Goal: Task Accomplishment & Management: Manage account settings

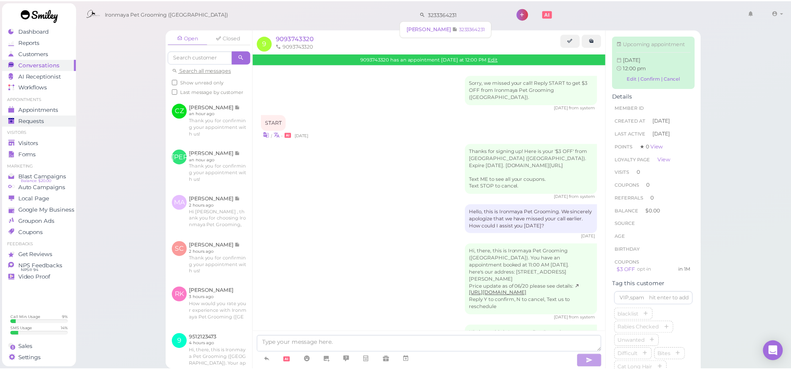
scroll to position [66, 0]
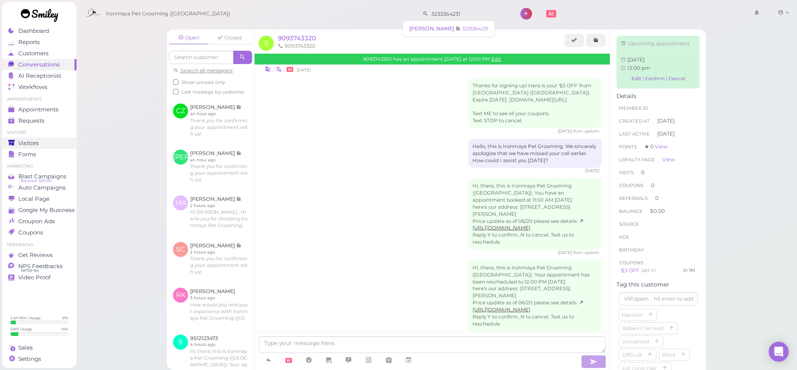
type input "3233364231"
click at [38, 142] on span "Visitors" at bounding box center [28, 143] width 20 height 7
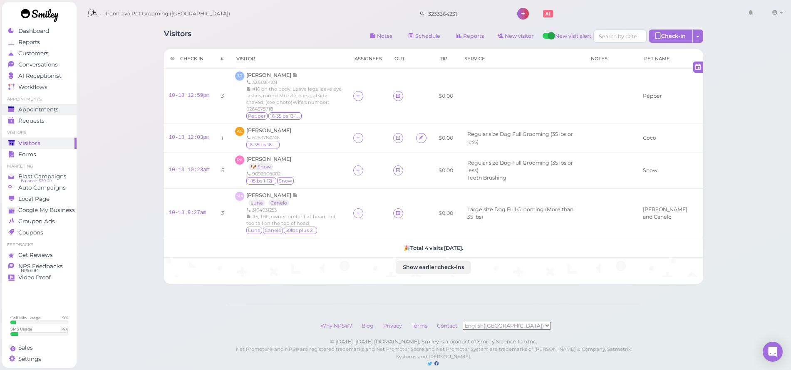
click at [60, 114] on link "Appointments" at bounding box center [39, 109] width 74 height 11
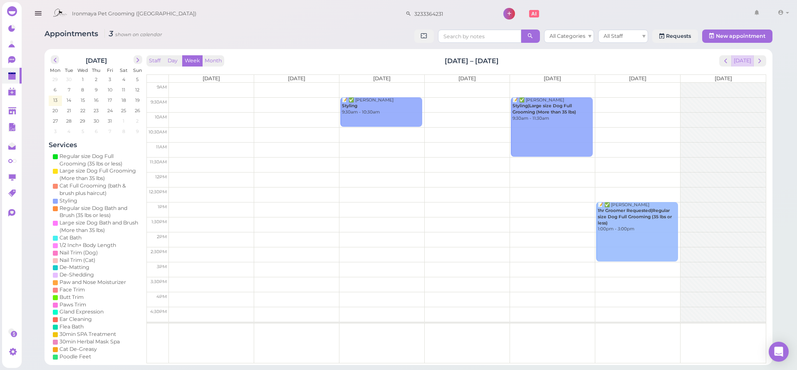
click at [749, 59] on button "[DATE]" at bounding box center [743, 60] width 22 height 11
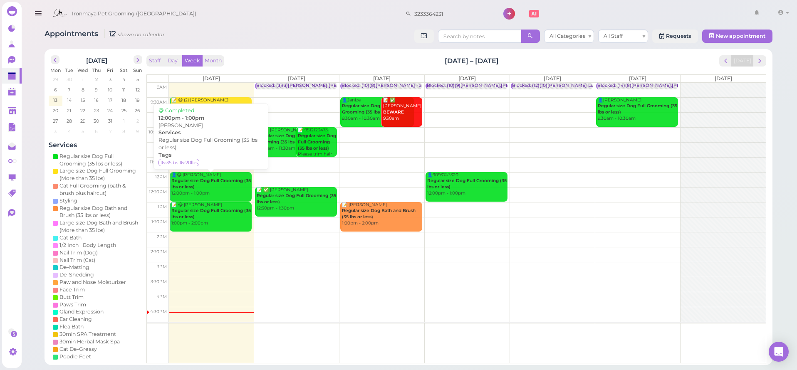
click at [231, 193] on div "👤😋 [PERSON_NAME] Regular size Dog Full Grooming (35 lbs or less) 12:00pm - 1:00…" at bounding box center [211, 184] width 81 height 25
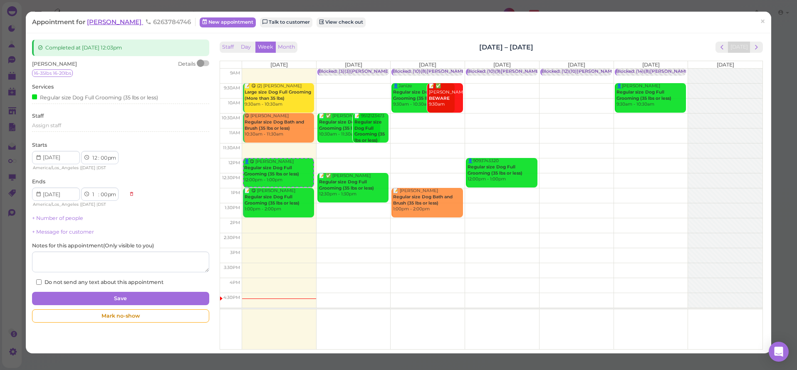
click at [122, 21] on span "[PERSON_NAME]" at bounding box center [115, 22] width 56 height 8
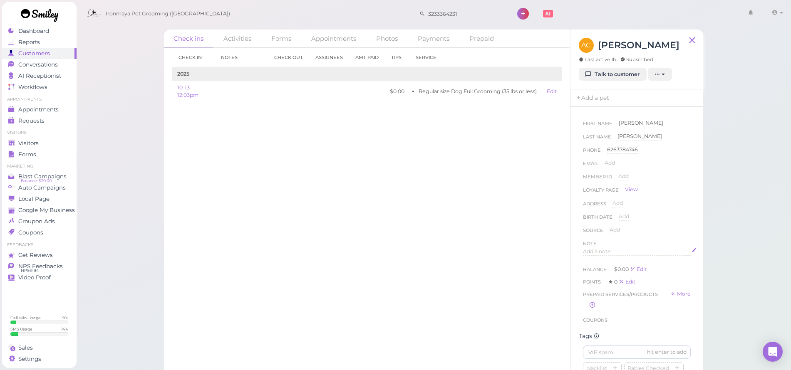
click at [598, 253] on span "Add a note" at bounding box center [597, 251] width 28 height 6
click at [588, 332] on button "Done" at bounding box center [592, 332] width 18 height 9
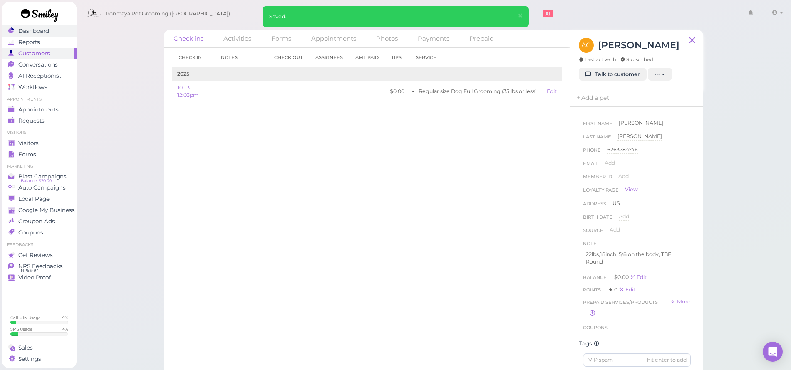
click at [50, 32] on div "Dashboard" at bounding box center [38, 30] width 60 height 7
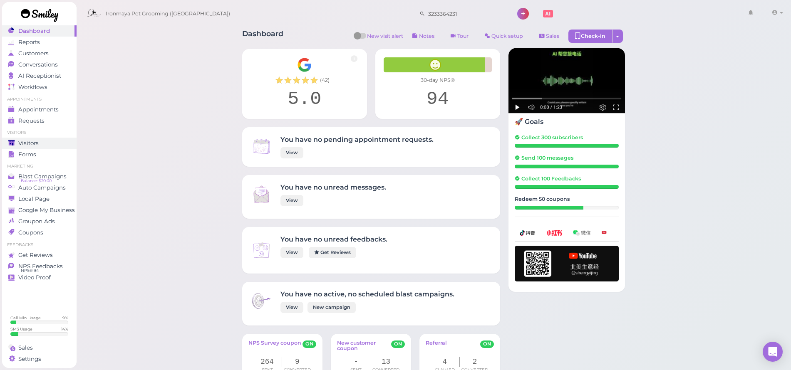
drag, startPoint x: 37, startPoint y: 144, endPoint x: 45, endPoint y: 142, distance: 8.2
click at [37, 144] on span "Visitors" at bounding box center [28, 143] width 20 height 7
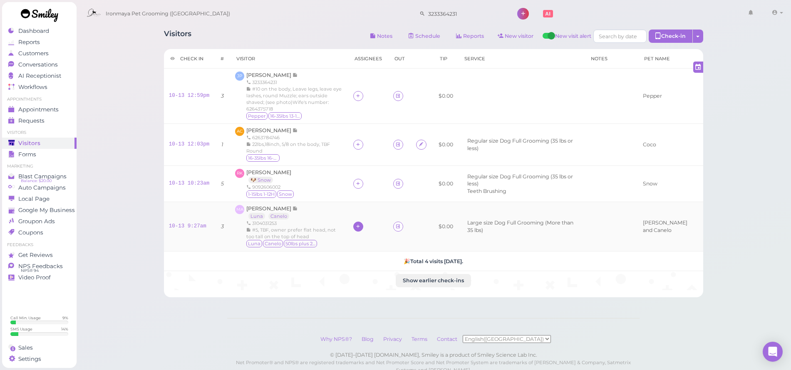
click at [361, 223] on icon at bounding box center [357, 226] width 5 height 6
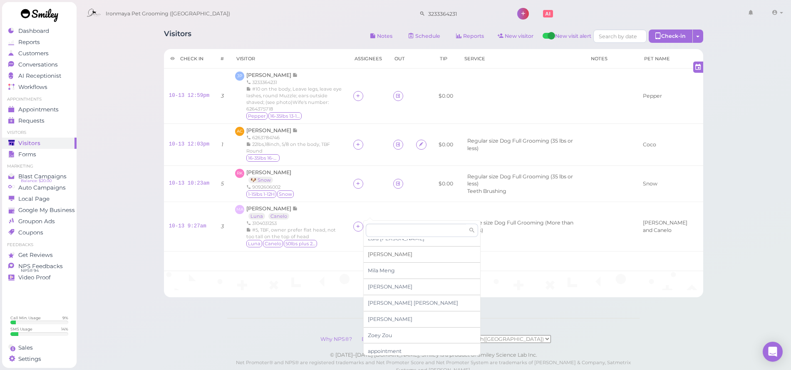
scroll to position [16, 0]
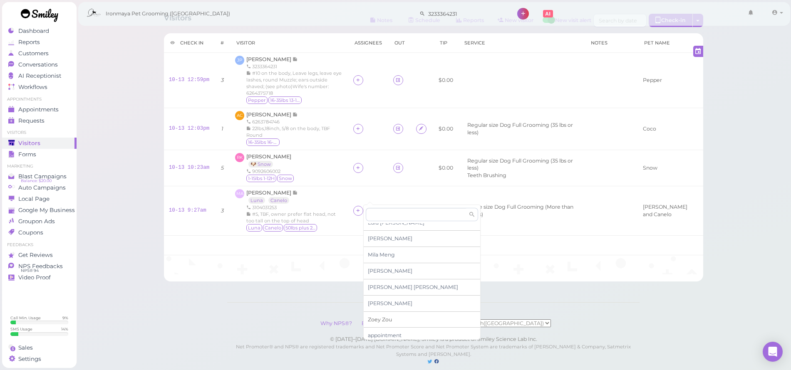
click at [377, 317] on span "[PERSON_NAME]" at bounding box center [380, 320] width 24 height 6
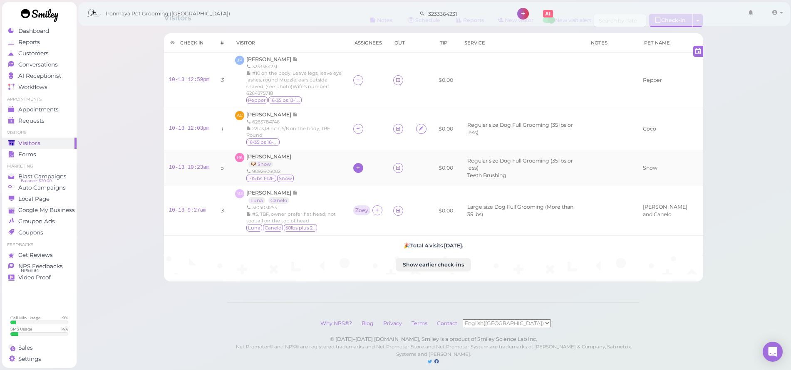
click at [361, 165] on icon at bounding box center [357, 168] width 5 height 6
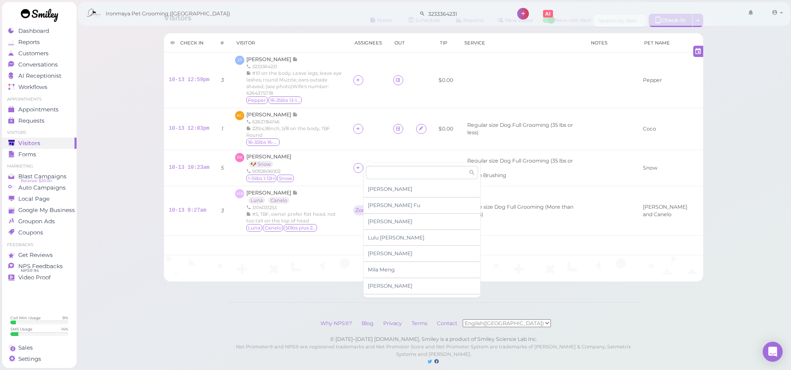
scroll to position [57, 0]
click at [384, 277] on span "[PERSON_NAME]" at bounding box center [380, 278] width 24 height 6
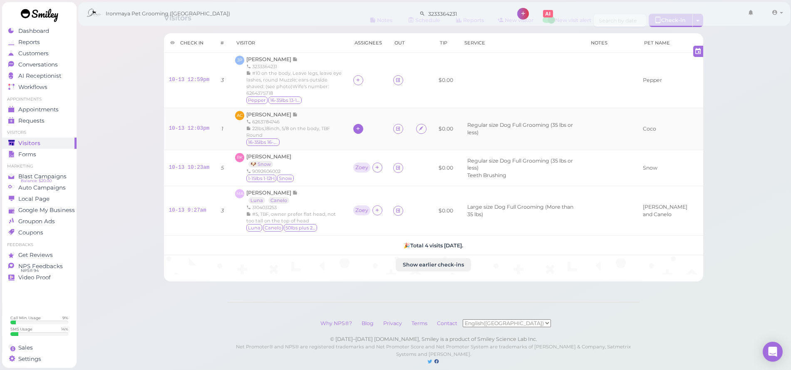
click at [361, 126] on icon at bounding box center [357, 129] width 5 height 6
click at [380, 240] on span "[PERSON_NAME]" at bounding box center [380, 242] width 24 height 6
click at [361, 77] on icon at bounding box center [357, 80] width 5 height 6
click at [381, 144] on div "[PERSON_NAME]" at bounding box center [422, 145] width 117 height 16
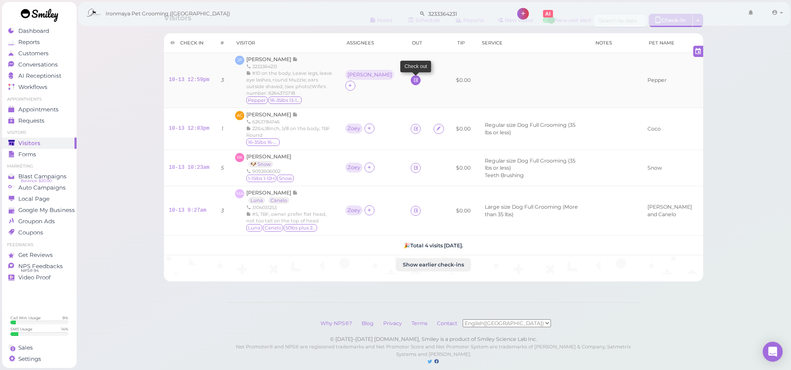
click at [413, 78] on icon at bounding box center [415, 80] width 5 height 6
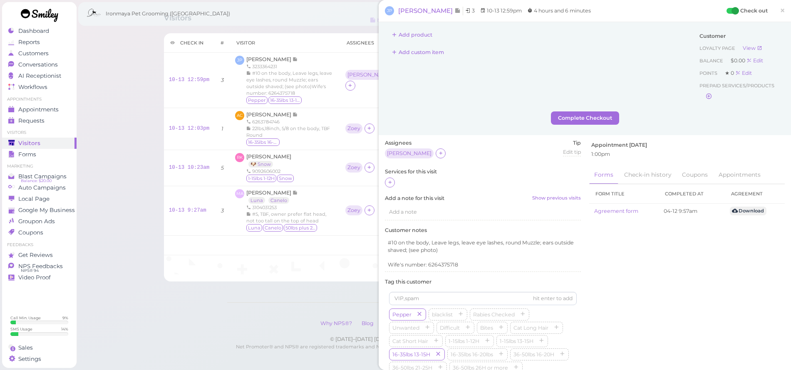
drag, startPoint x: 388, startPoint y: 181, endPoint x: 382, endPoint y: 184, distance: 6.5
click at [387, 182] on icon at bounding box center [389, 182] width 5 height 6
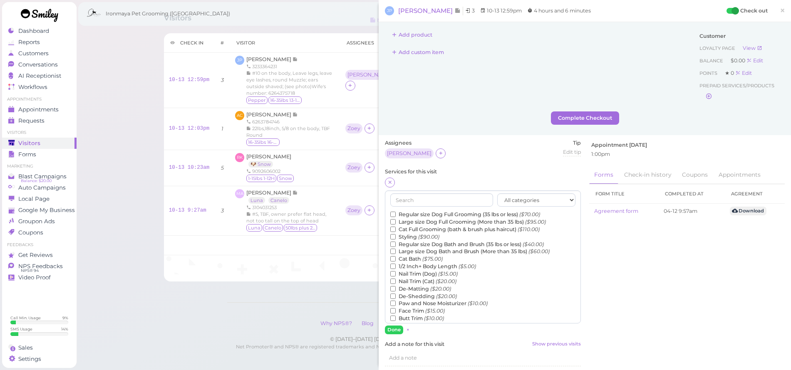
click at [434, 213] on label "Regular size Dog Full Grooming (35 lbs or less) ($70.00)" at bounding box center [465, 214] width 150 height 7
click at [396, 213] on input "Regular size Dog Full Grooming (35 lbs or less) ($70.00)" at bounding box center [392, 214] width 5 height 5
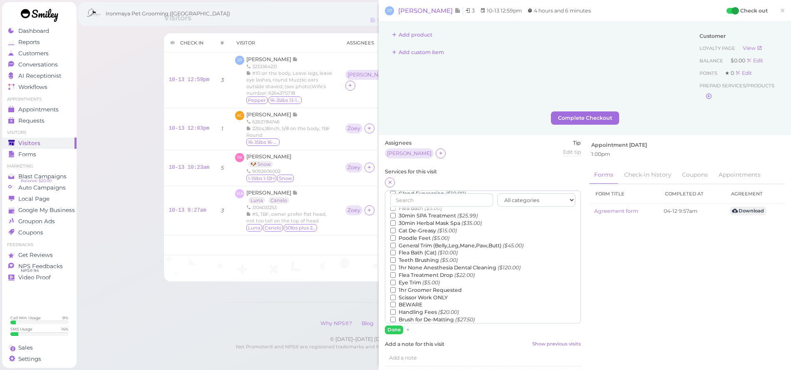
click at [413, 257] on label "Teeth Brushing ($5.00)" at bounding box center [423, 260] width 67 height 7
click at [396, 258] on input "Teeth Brushing ($5.00)" at bounding box center [392, 260] width 5 height 5
click at [392, 332] on button "Done" at bounding box center [394, 330] width 18 height 9
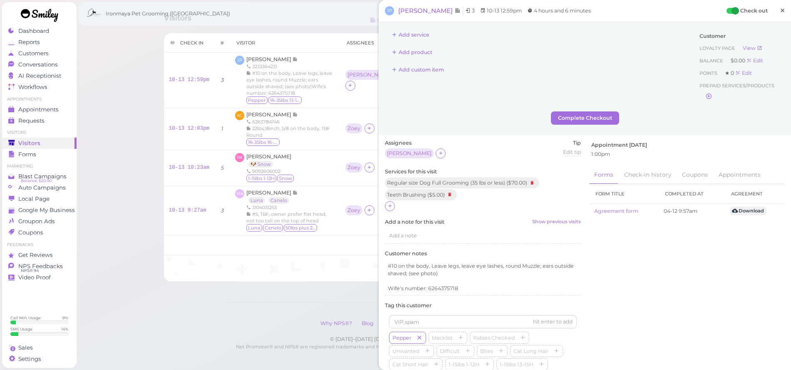
click at [780, 10] on span "×" at bounding box center [782, 11] width 5 height 12
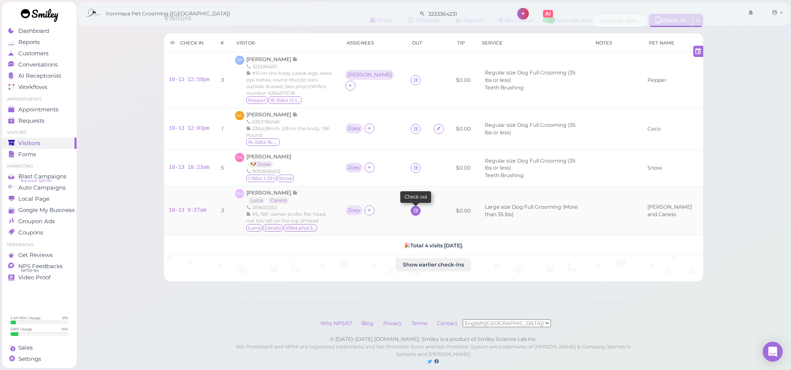
click at [413, 208] on icon at bounding box center [415, 211] width 5 height 6
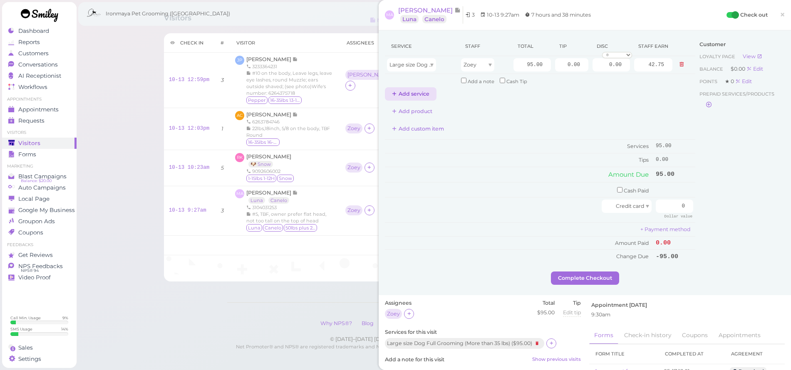
click at [420, 94] on button "Add service" at bounding box center [411, 93] width 52 height 13
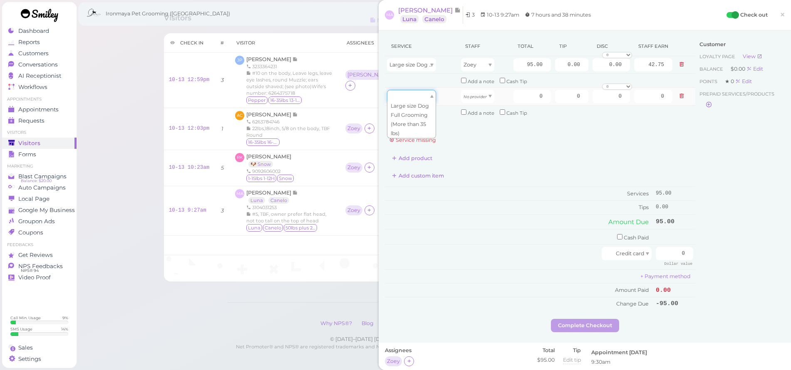
click at [428, 95] on div at bounding box center [411, 96] width 49 height 13
type input "95.00"
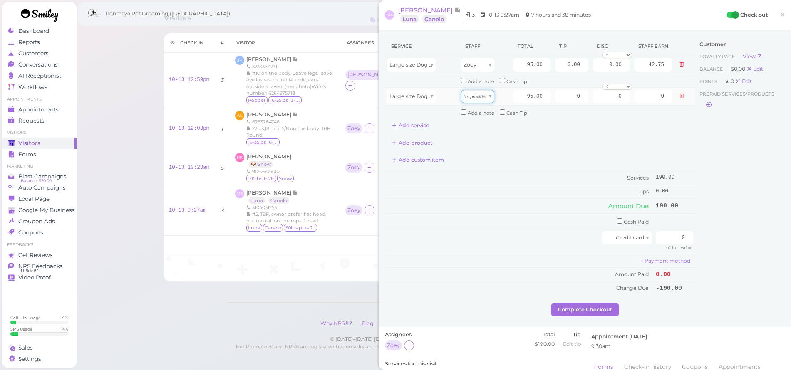
click at [470, 97] on icon "No provider" at bounding box center [475, 96] width 23 height 5
type input "42.75"
drag, startPoint x: 518, startPoint y: 65, endPoint x: 558, endPoint y: 72, distance: 41.1
click at [558, 72] on tr "Large size Dog Full Grooming (More than 35 lbs) Zoey 95.00 0.00 0.00 0 10% off …" at bounding box center [540, 65] width 310 height 18
type input "120"
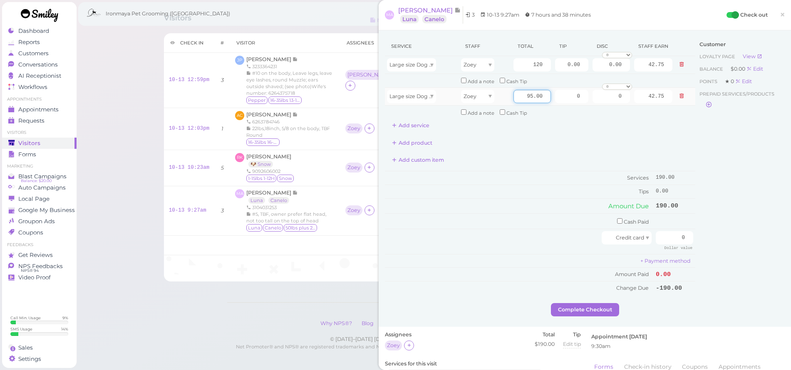
type input "54.00"
drag, startPoint x: 521, startPoint y: 92, endPoint x: 566, endPoint y: 98, distance: 45.8
click at [566, 98] on tr "Large size Dog Full Grooming (More than 35 lbs) Zoey 95.00 0 0 0 10% off 15% of…" at bounding box center [540, 96] width 310 height 18
type input "140"
type input "63.00"
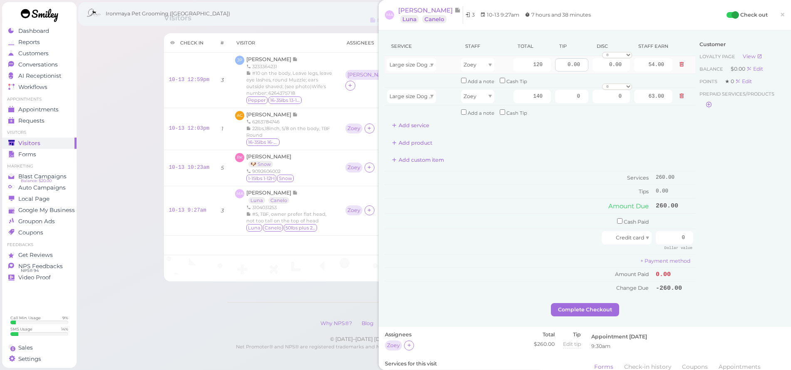
drag, startPoint x: 564, startPoint y: 114, endPoint x: 564, endPoint y: 68, distance: 46.2
click at [564, 114] on td "Add a note Cash Tip" at bounding box center [567, 111] width 216 height 13
drag, startPoint x: 558, startPoint y: 65, endPoint x: 622, endPoint y: 67, distance: 63.7
click at [622, 67] on tr "Large size Dog Full Grooming (More than 35 lbs) Zoey 120 0.00 0.00 0 10% off 15…" at bounding box center [540, 65] width 310 height 18
type input "26"
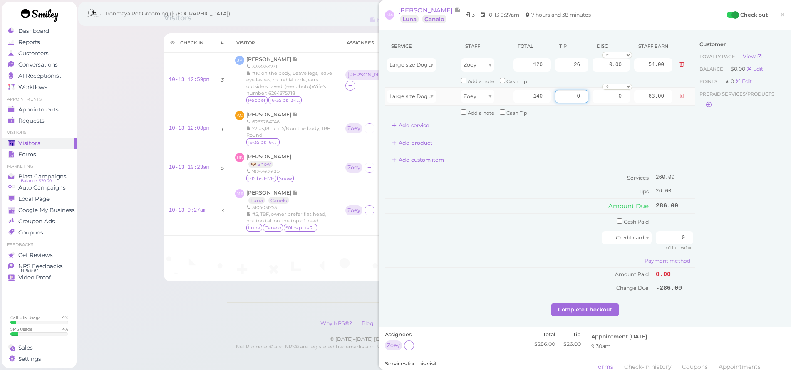
click at [584, 95] on tr "Large size Dog Full Grooming (More than 35 lbs) Zoey 140 0 0 0 10% off 15% off …" at bounding box center [540, 96] width 310 height 18
type input "26"
click at [586, 124] on div "Service Staff Total Tip Disc Staff earn Large size Dog Full Grooming (More than…" at bounding box center [540, 85] width 310 height 96
click at [602, 303] on button "Complete Checkout" at bounding box center [585, 309] width 68 height 13
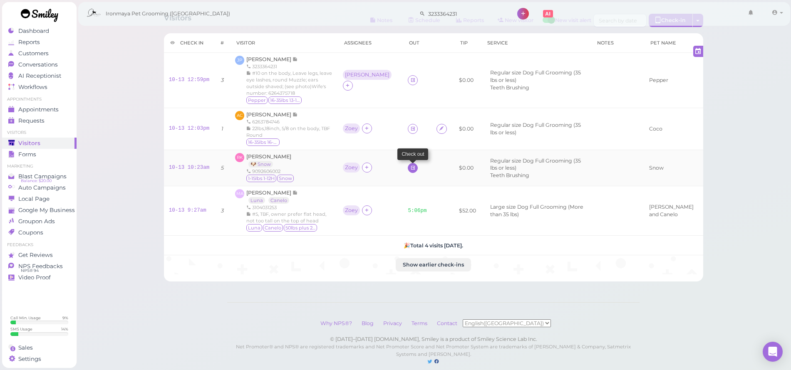
click at [410, 165] on icon at bounding box center [412, 168] width 5 height 6
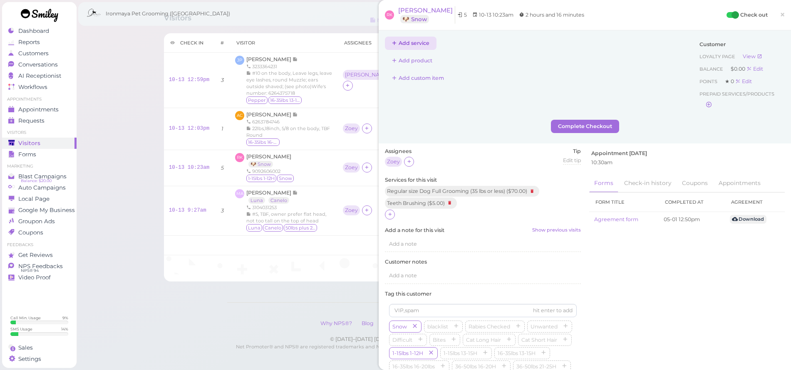
click at [412, 47] on button "Add service" at bounding box center [411, 43] width 52 height 13
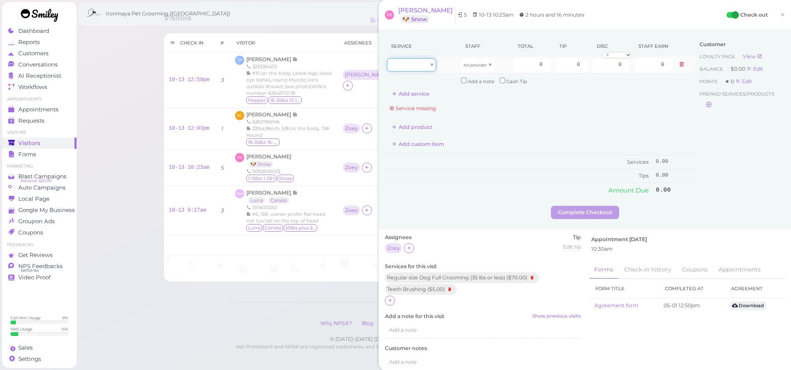
click at [414, 64] on div at bounding box center [411, 64] width 49 height 13
click at [535, 273] on icon at bounding box center [532, 277] width 10 height 9
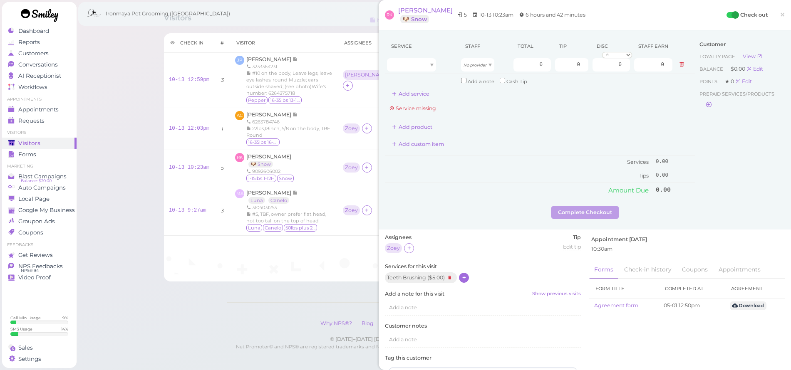
click at [464, 275] on icon at bounding box center [464, 278] width 5 height 6
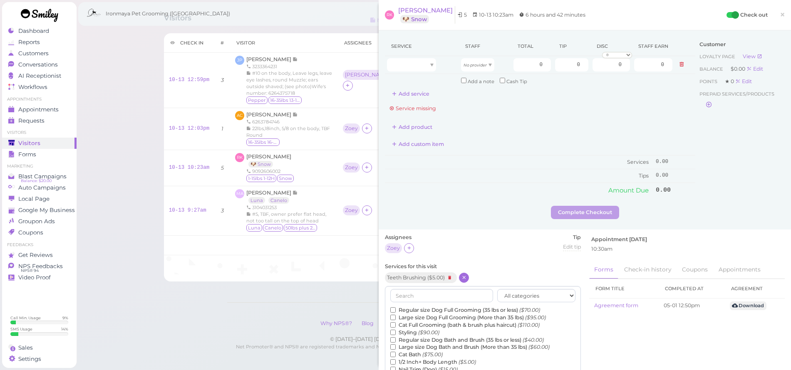
click at [425, 337] on label "Regular size Dog Bath and Brush (35 lbs or less) ($40.00)" at bounding box center [467, 340] width 154 height 7
click at [396, 338] on input "Regular size Dog Bath and Brush (35 lbs or less) ($40.00)" at bounding box center [392, 340] width 5 height 5
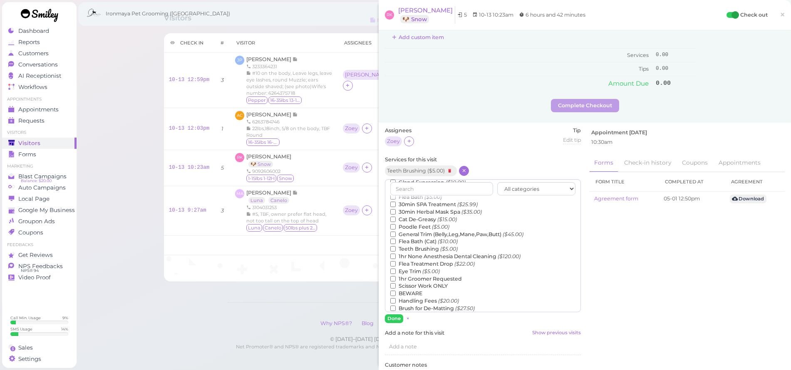
click at [397, 315] on button "Done" at bounding box center [394, 319] width 18 height 9
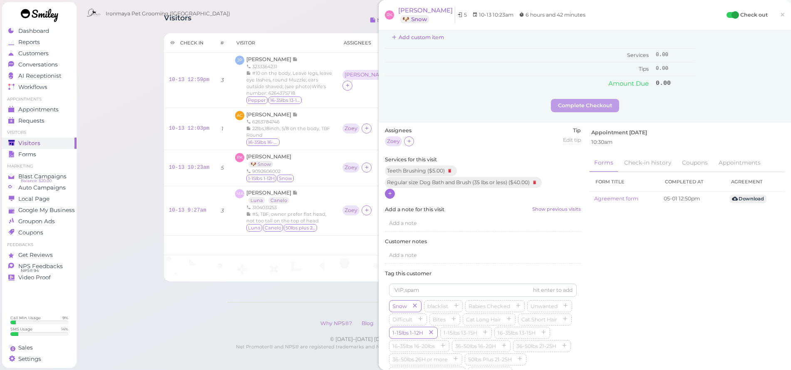
scroll to position [0, 0]
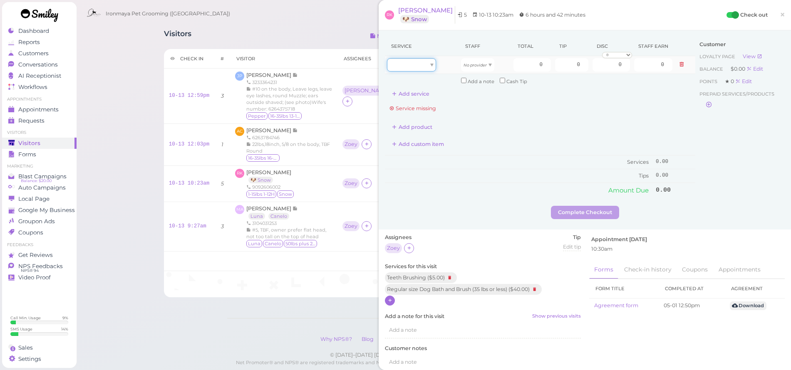
click at [428, 65] on div at bounding box center [411, 64] width 49 height 13
type input "40.00"
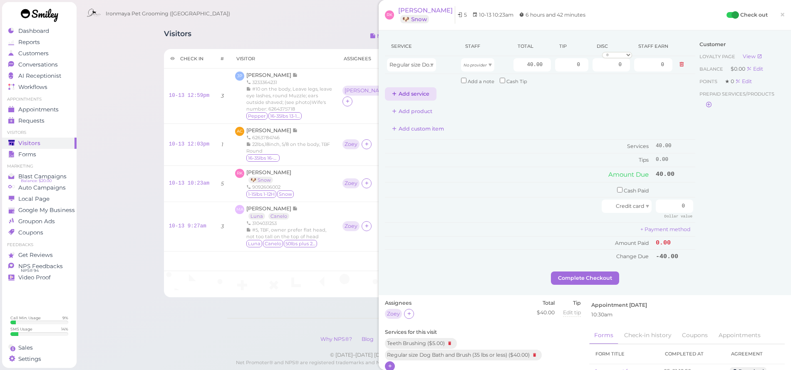
click at [417, 87] on button "Add service" at bounding box center [411, 93] width 52 height 13
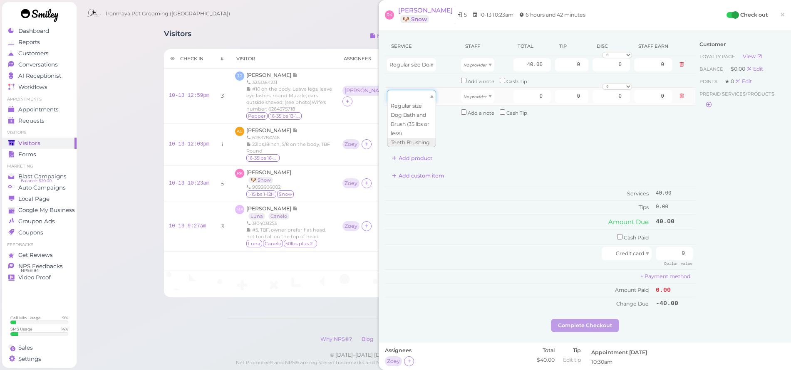
drag, startPoint x: 417, startPoint y: 100, endPoint x: 418, endPoint y: 95, distance: 5.4
click at [417, 99] on div at bounding box center [411, 96] width 49 height 13
type input "5.00"
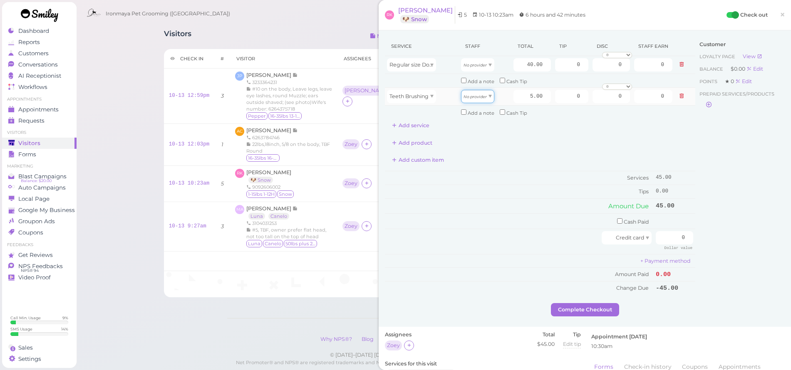
click at [470, 97] on icon "No provider" at bounding box center [475, 96] width 23 height 5
type input "2.25"
click at [480, 64] on icon "No provider" at bounding box center [475, 65] width 23 height 5
drag, startPoint x: 479, startPoint y: 89, endPoint x: 484, endPoint y: 80, distance: 10.5
type input "18.00"
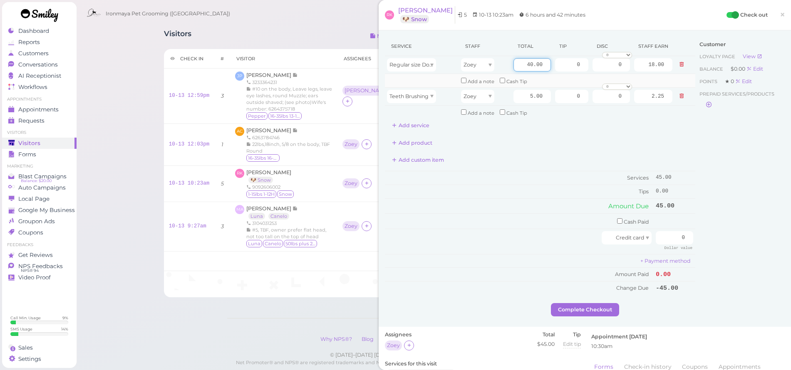
drag, startPoint x: 515, startPoint y: 64, endPoint x: 581, endPoint y: 79, distance: 67.9
click at [581, 79] on tbody "Regular size Dog Bath and Brush (35 lbs or less) Zoey 40.00 0 0 0 10% off 15% o…" at bounding box center [540, 87] width 310 height 63
type input "50"
type input "22.50"
click at [568, 136] on div "Add product" at bounding box center [540, 142] width 310 height 13
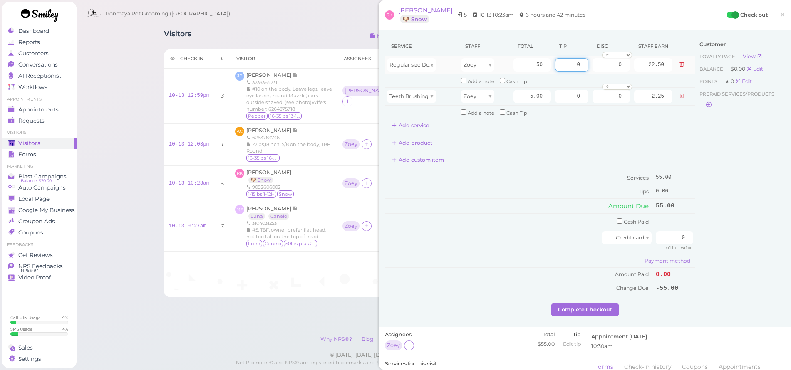
drag, startPoint x: 566, startPoint y: 65, endPoint x: 577, endPoint y: 65, distance: 10.4
click at [577, 65] on input "0" at bounding box center [571, 64] width 33 height 13
type input "8.25"
click at [640, 136] on div "Add product" at bounding box center [540, 142] width 310 height 13
drag, startPoint x: 669, startPoint y: 233, endPoint x: 691, endPoint y: 236, distance: 22.8
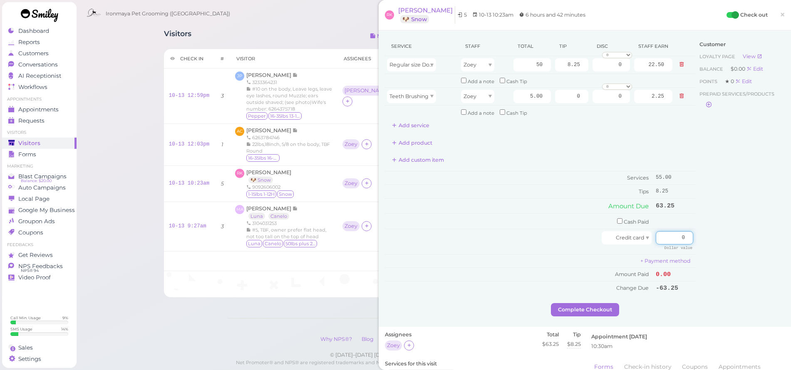
click at [691, 236] on div "Service Staff Total Tip Disc Staff earn Regular size Dog Bath and Brush (35 lbs…" at bounding box center [585, 170] width 400 height 267
type input "63.25"
click at [720, 251] on div "Customer Loyalty page View Balance $0.00 Edit Points ★ 0 Edit Prepaid services/…" at bounding box center [739, 170] width 89 height 267
click at [605, 303] on button "Complete Checkout" at bounding box center [585, 309] width 68 height 13
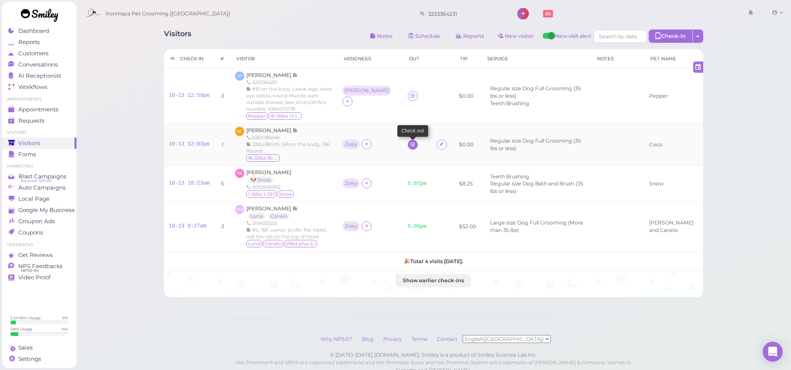
click at [410, 141] on icon at bounding box center [412, 144] width 5 height 6
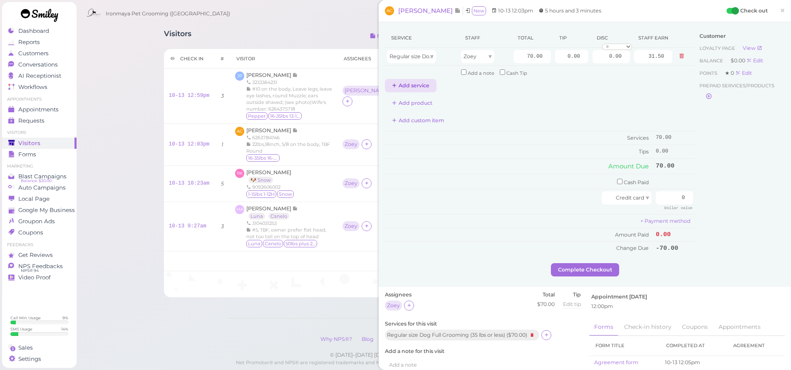
click at [419, 85] on button "Add service" at bounding box center [411, 85] width 52 height 13
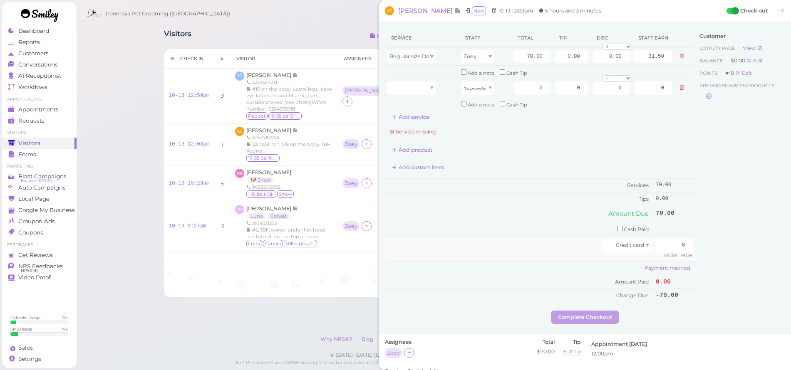
scroll to position [185, 0]
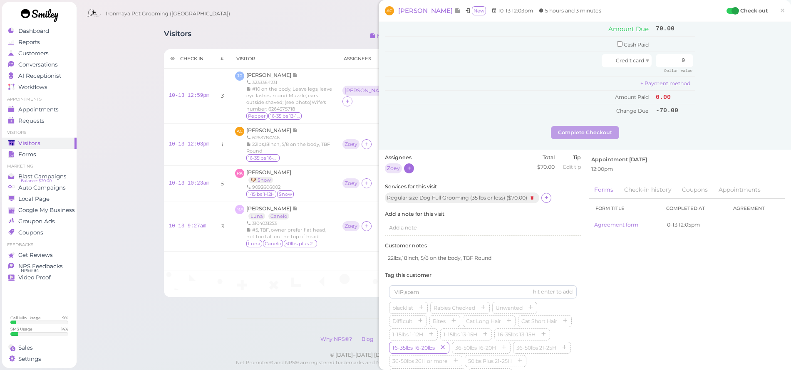
click at [409, 165] on icon at bounding box center [409, 168] width 5 height 6
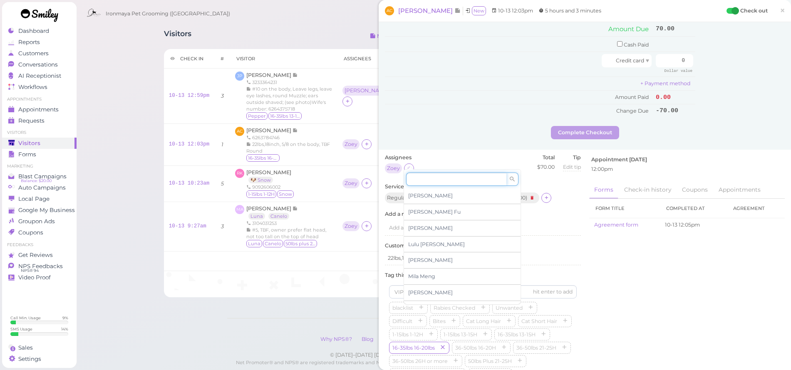
click at [420, 182] on input at bounding box center [456, 179] width 100 height 13
drag, startPoint x: 543, startPoint y: 223, endPoint x: 488, endPoint y: 203, distance: 59.0
click at [543, 223] on div "Add a note" at bounding box center [483, 228] width 196 height 16
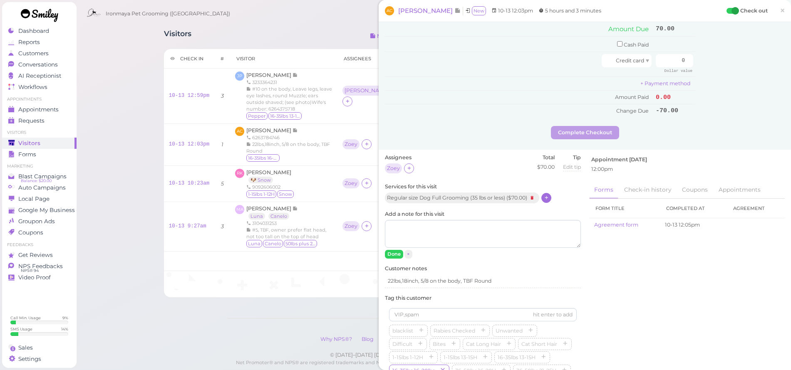
click at [548, 195] on icon at bounding box center [546, 198] width 5 height 6
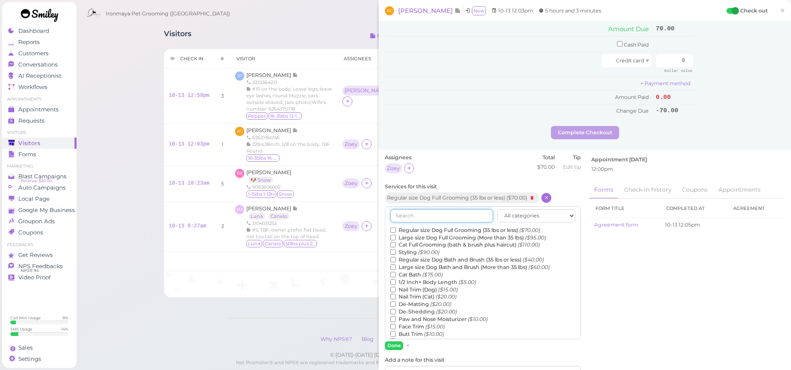
click at [442, 209] on input "text" at bounding box center [441, 215] width 103 height 13
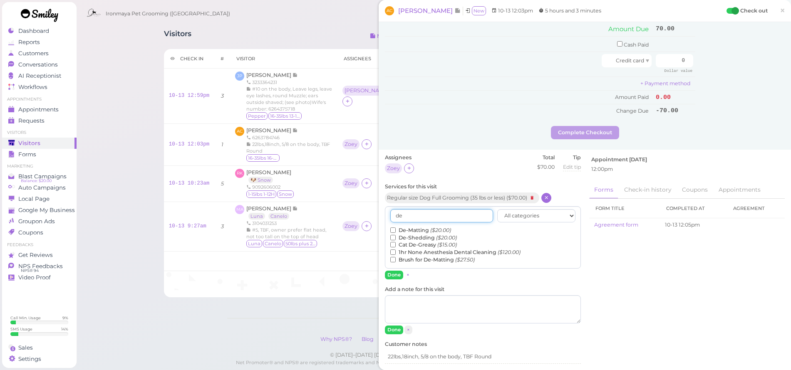
type input "de"
click at [400, 227] on label "De-Matting ($20.00)" at bounding box center [420, 230] width 61 height 7
click at [396, 228] on input "De-Matting ($20.00)" at bounding box center [392, 230] width 5 height 5
click at [392, 271] on button "Done" at bounding box center [394, 275] width 18 height 9
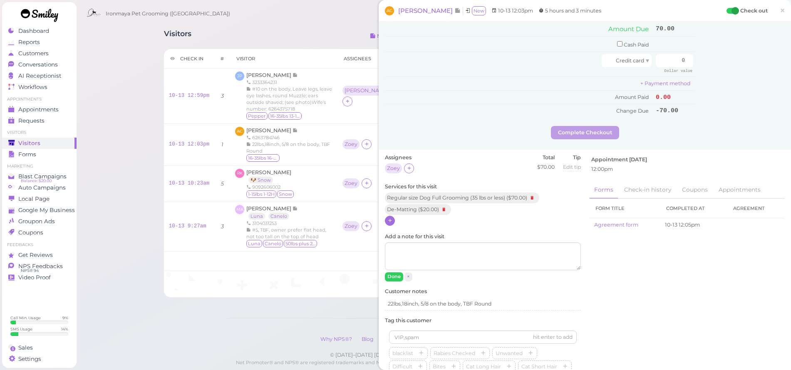
click at [390, 218] on icon at bounding box center [389, 221] width 5 height 6
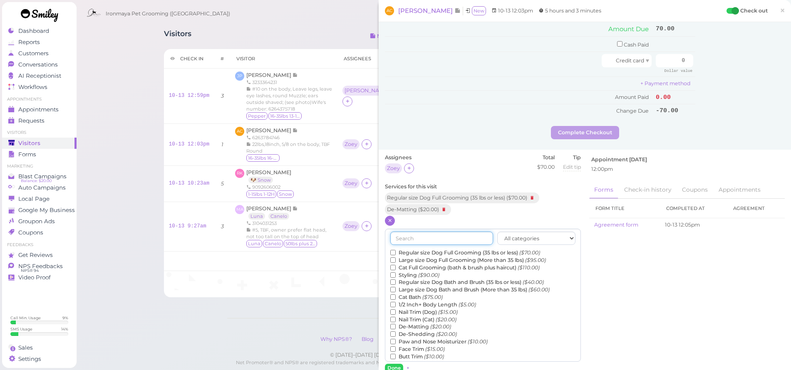
click at [408, 232] on input "text" at bounding box center [441, 238] width 103 height 13
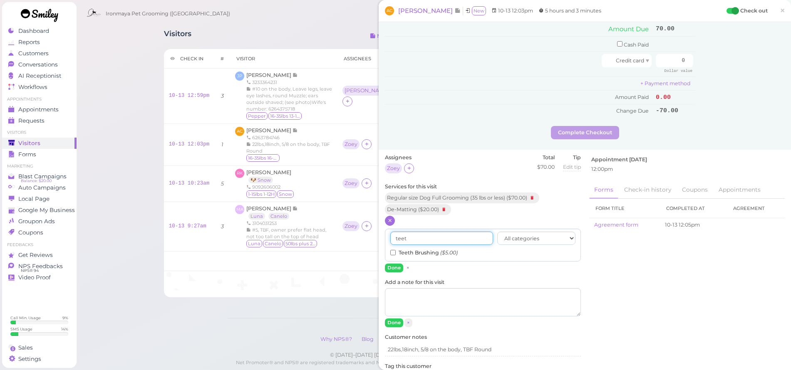
type input "teet"
click at [395, 249] on label "Teeth Brushing ($5.00)" at bounding box center [423, 252] width 67 height 7
click at [395, 250] on input "Teeth Brushing ($5.00)" at bounding box center [392, 252] width 5 height 5
click at [397, 264] on button "Done" at bounding box center [394, 268] width 18 height 9
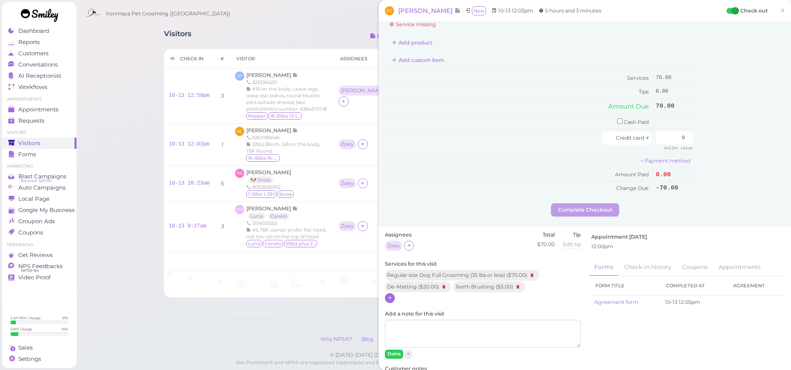
scroll to position [0, 0]
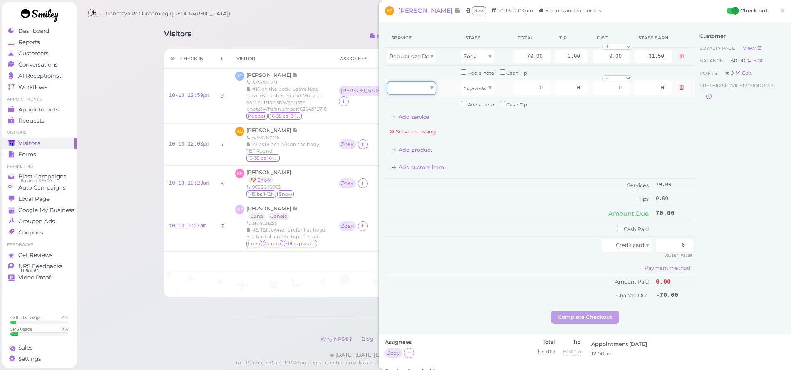
click at [414, 91] on div at bounding box center [411, 88] width 49 height 13
type input "20.00"
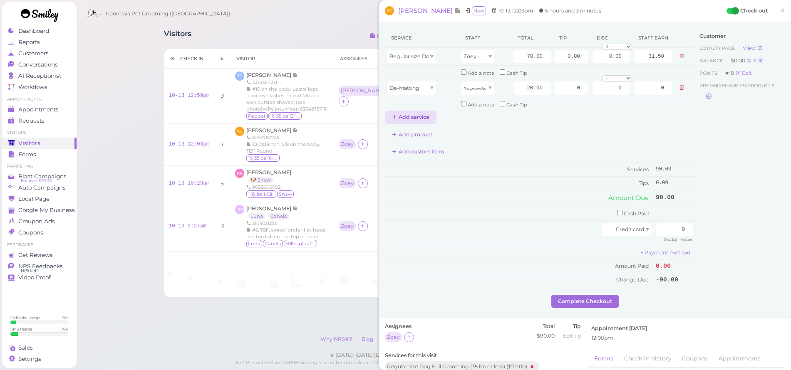
click at [410, 114] on button "Add service" at bounding box center [411, 117] width 52 height 13
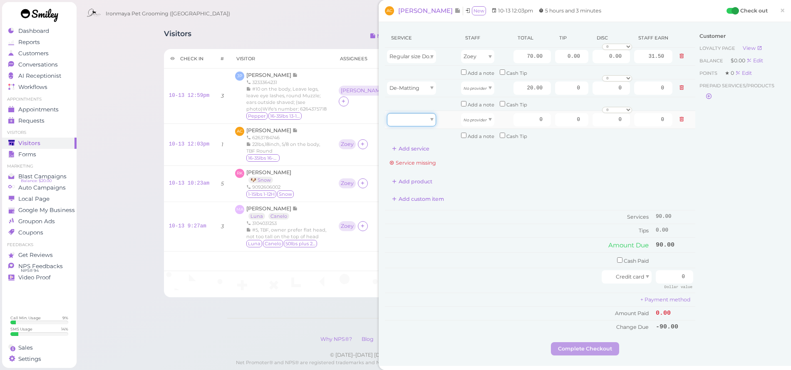
click at [419, 121] on div at bounding box center [411, 119] width 49 height 13
drag, startPoint x: 413, startPoint y: 174, endPoint x: 414, endPoint y: 169, distance: 4.5
type input "5.00"
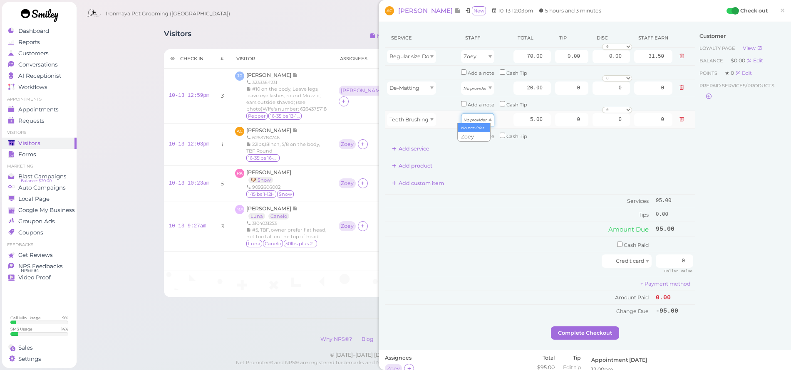
click at [465, 119] on div "No provider" at bounding box center [477, 119] width 33 height 13
type input "2.25"
click at [477, 82] on div "No provider" at bounding box center [477, 88] width 33 height 13
type input "9.00"
drag, startPoint x: 517, startPoint y: 57, endPoint x: 568, endPoint y: 60, distance: 50.5
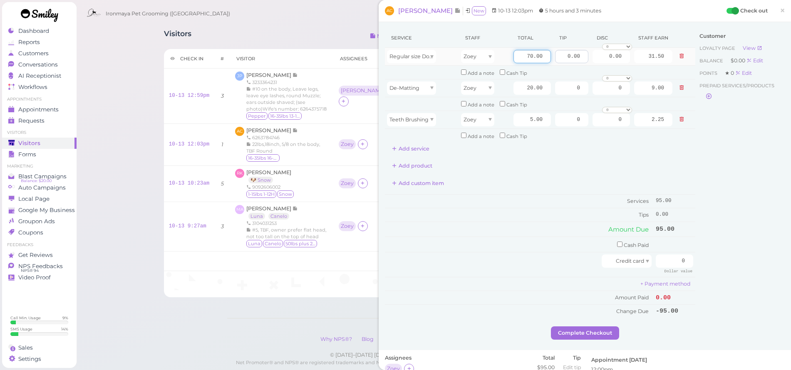
click at [568, 60] on tr "Regular size Dog Full Grooming (35 lbs or less) Zoey 70.00 0.00 0.00 0 10% off …" at bounding box center [540, 57] width 310 height 18
type input "105"
type input "47.25"
click at [539, 144] on div "Service Staff Total Tip Disc Staff earn Regular size Dog Full Grooming (35 lbs …" at bounding box center [540, 91] width 310 height 127
drag, startPoint x: 516, startPoint y: 87, endPoint x: 543, endPoint y: 87, distance: 26.6
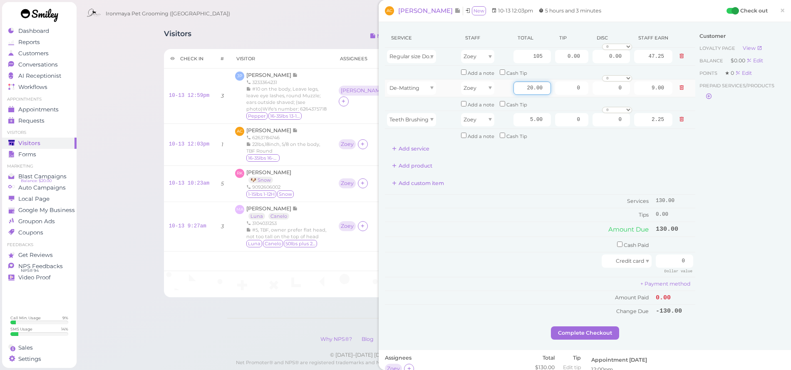
click at [543, 87] on input "20.00" at bounding box center [532, 88] width 37 height 13
type input "30"
type input "13.50"
click at [543, 130] on td "Add a note Cash Tip" at bounding box center [567, 135] width 216 height 13
drag, startPoint x: 561, startPoint y: 52, endPoint x: 609, endPoint y: 59, distance: 48.3
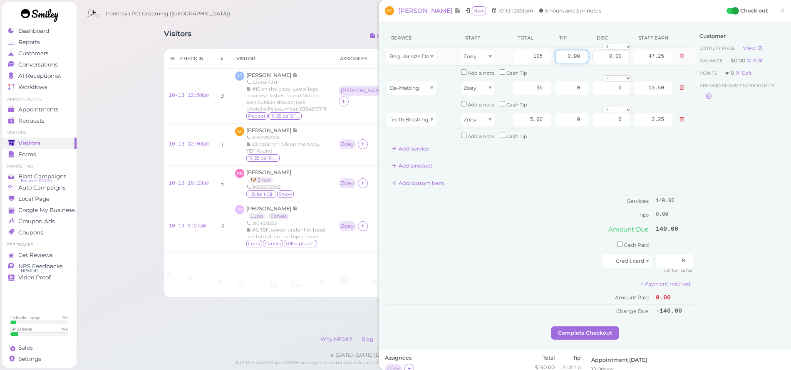
click at [609, 59] on tr "Regular size Dog Full Grooming (35 lbs or less) Zoey 105 0.00 0.00 0 10% off 15…" at bounding box center [540, 57] width 310 height 18
type input "14"
click at [607, 165] on div "Add product" at bounding box center [540, 165] width 310 height 13
drag, startPoint x: 667, startPoint y: 252, endPoint x: 715, endPoint y: 263, distance: 49.9
click at [715, 263] on div "Service Staff Total Tip Disc Staff earn Regular size Dog Full Grooming (35 lbs …" at bounding box center [585, 177] width 400 height 298
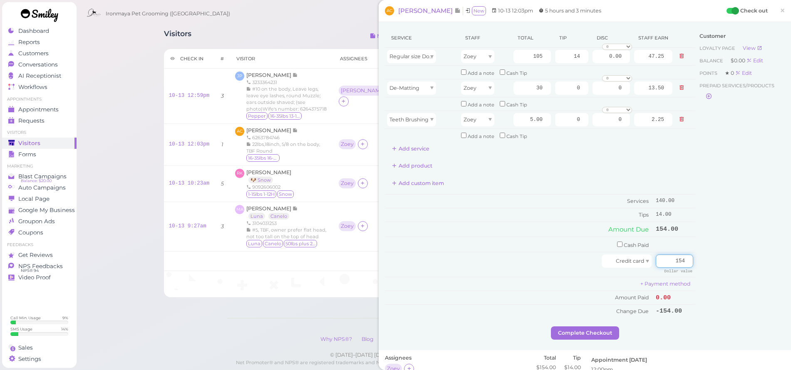
type input "154"
click at [727, 259] on div "Customer Loyalty page View Balance $0.00 Edit Points ★ 0 Edit Prepaid services/…" at bounding box center [739, 177] width 89 height 298
click at [602, 327] on button "Complete Checkout" at bounding box center [585, 333] width 68 height 13
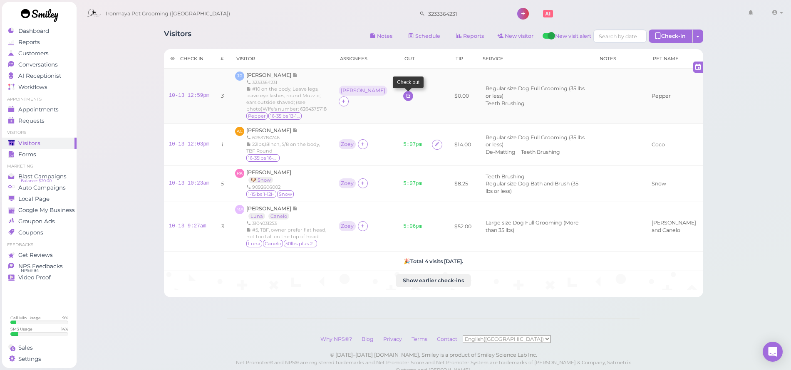
click at [406, 95] on icon at bounding box center [408, 96] width 5 height 6
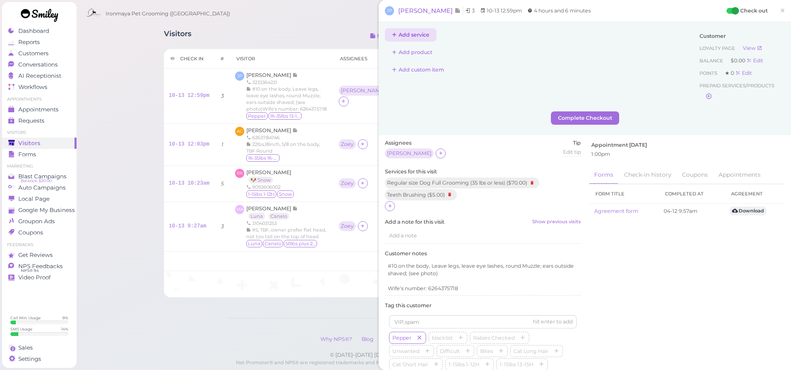
click at [414, 35] on button "Add service" at bounding box center [411, 34] width 52 height 13
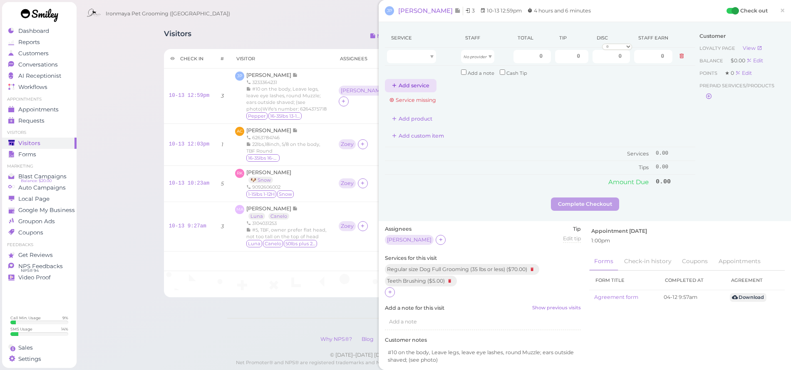
click at [420, 82] on button "Add service" at bounding box center [411, 85] width 52 height 13
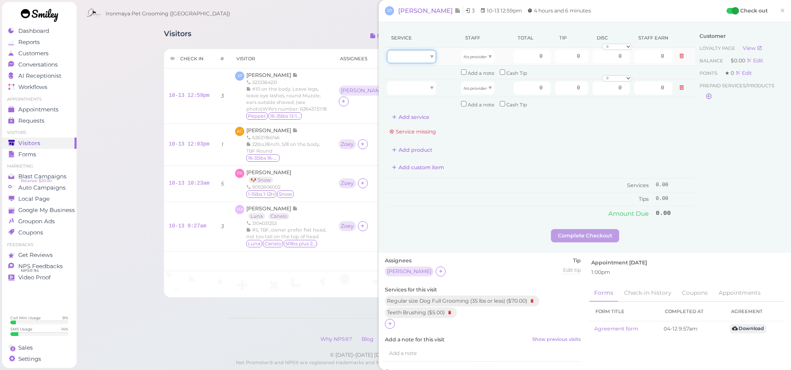
click at [422, 59] on div at bounding box center [411, 56] width 49 height 13
type input "70.00"
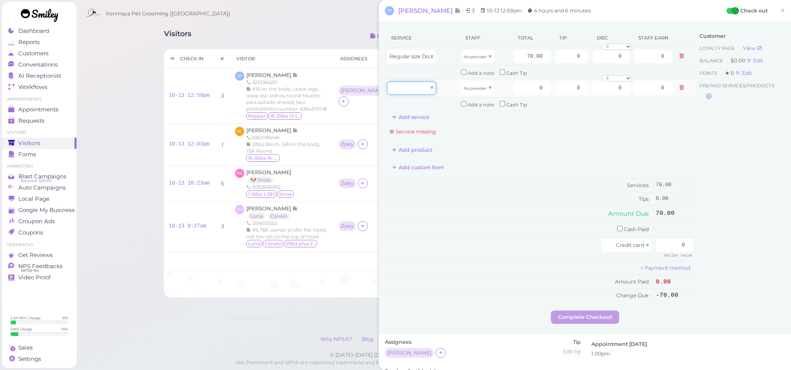
click at [424, 89] on div at bounding box center [411, 88] width 49 height 13
type input "5.00"
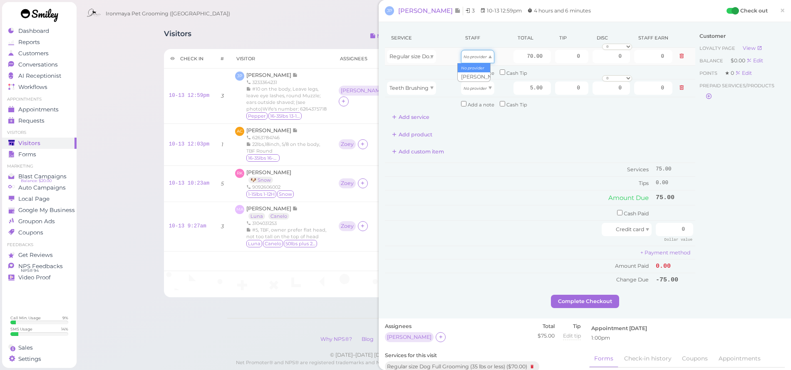
click at [478, 60] on div "No provider" at bounding box center [477, 56] width 33 height 13
type input "31.50"
click at [477, 88] on icon "No provider" at bounding box center [475, 88] width 23 height 5
type input "2.25"
drag, startPoint x: 518, startPoint y: 55, endPoint x: 550, endPoint y: 58, distance: 32.6
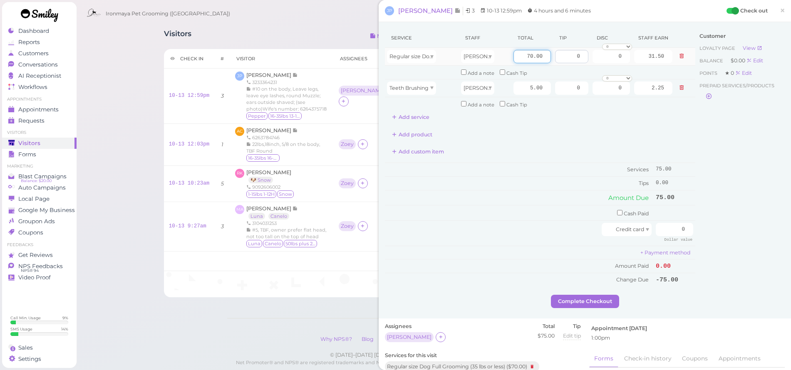
click at [550, 58] on tr "Regular size Dog Full Grooming (35 lbs or less) [PERSON_NAME] 70.00 0 0 0 10% o…" at bounding box center [540, 57] width 310 height 18
type input "80"
type input "36.00"
click at [543, 129] on div "Add product" at bounding box center [540, 134] width 310 height 13
drag, startPoint x: 566, startPoint y: 58, endPoint x: 587, endPoint y: 58, distance: 21.2
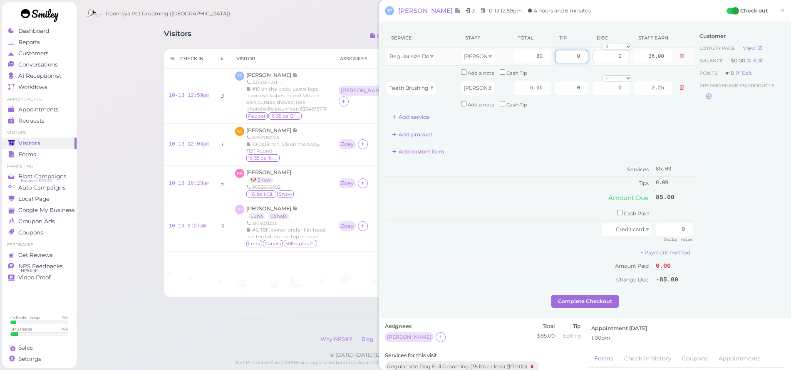
click at [587, 58] on tr "Regular size Dog Full Grooming (35 lbs or less) [PERSON_NAME] 80 0 0 0 10% off …" at bounding box center [540, 57] width 310 height 18
type input "8.5"
click at [607, 108] on div "Service Staff Total Tip Disc Staff earn Regular size Dog Full Grooming (35 lbs …" at bounding box center [540, 76] width 310 height 96
drag, startPoint x: 691, startPoint y: 230, endPoint x: 695, endPoint y: 231, distance: 4.9
click at [695, 231] on div "Service Staff Total Tip Disc Staff earn Regular size Dog Full Grooming (35 lbs …" at bounding box center [585, 161] width 400 height 267
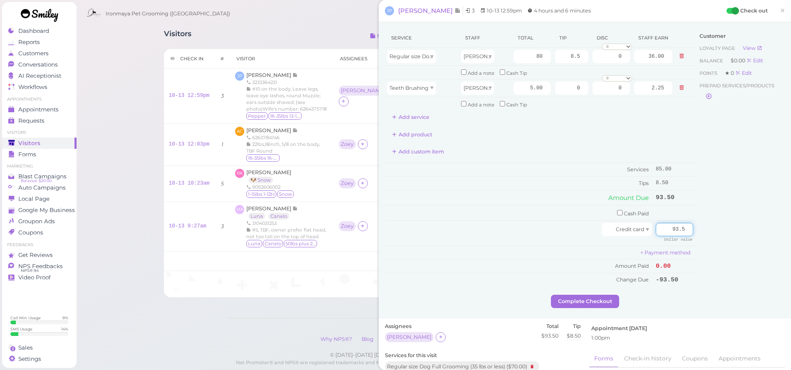
type input "93.5"
click at [737, 234] on div "Customer Loyalty page View Balance $0.00 Edit Points ★ 0 Edit Prepaid services/…" at bounding box center [739, 161] width 89 height 267
click at [616, 295] on div "Complete Checkout" at bounding box center [585, 301] width 400 height 13
click at [609, 295] on button "Complete Checkout" at bounding box center [585, 301] width 68 height 13
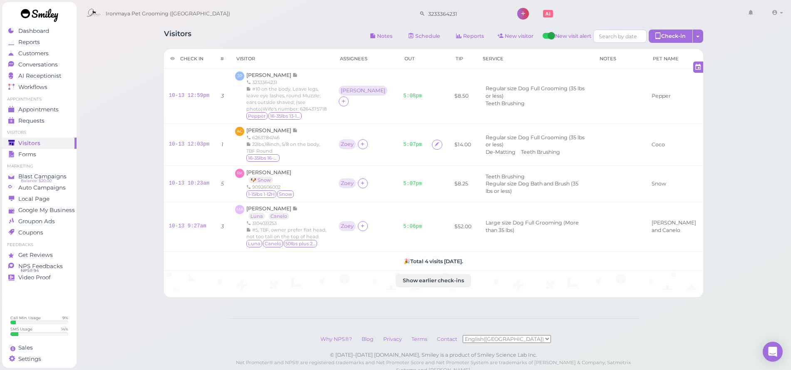
click at [38, 145] on span "Visitors" at bounding box center [29, 143] width 22 height 7
click at [427, 36] on link "Schedule" at bounding box center [425, 36] width 46 height 13
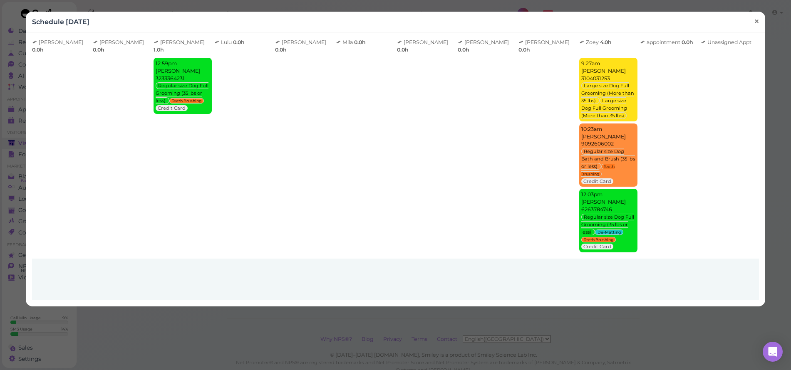
click at [755, 19] on link "×" at bounding box center [756, 22] width 15 height 20
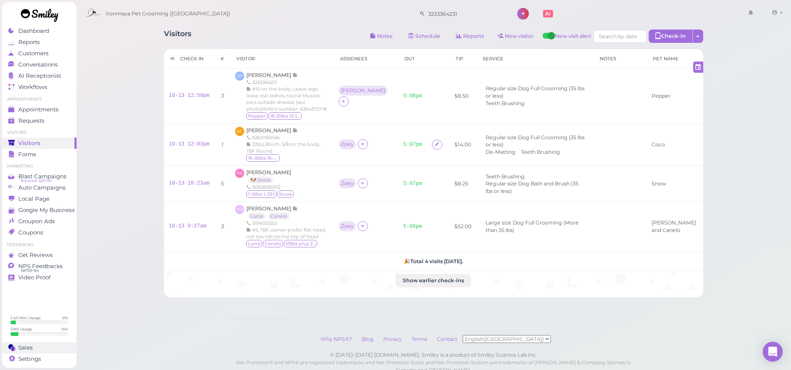
click at [40, 348] on div "Sales" at bounding box center [38, 348] width 60 height 7
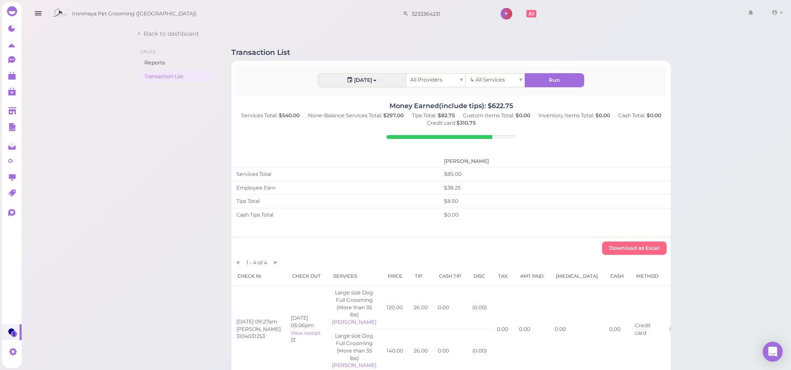
click at [446, 79] on div "All Providers" at bounding box center [435, 80] width 59 height 13
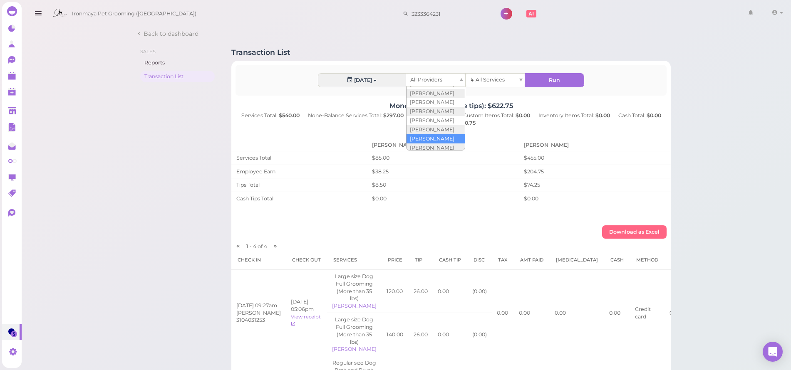
scroll to position [31, 0]
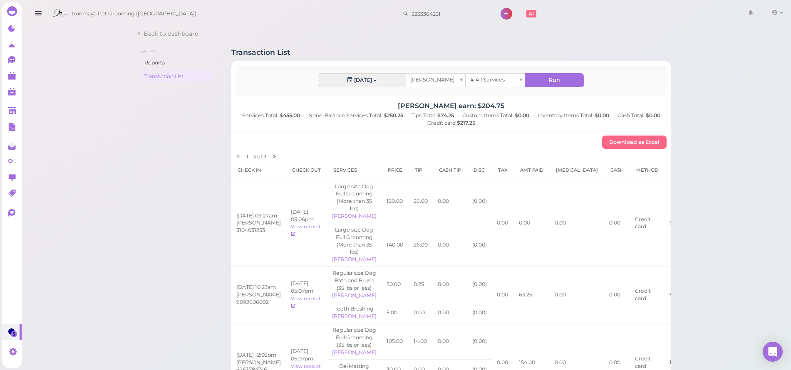
click at [445, 81] on div "[PERSON_NAME]" at bounding box center [435, 80] width 59 height 13
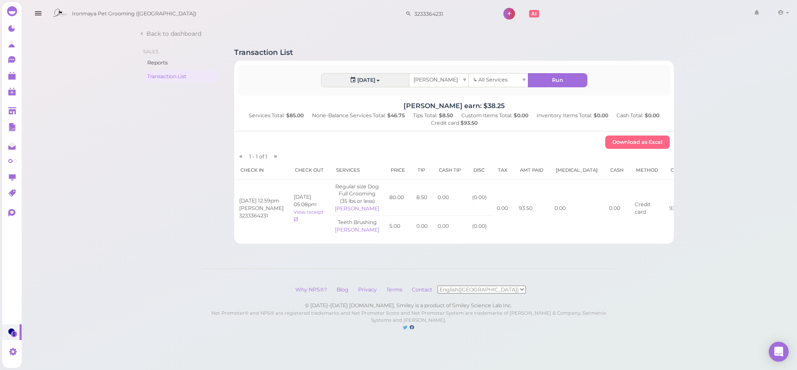
click at [39, 11] on icon "button" at bounding box center [38, 13] width 9 height 10
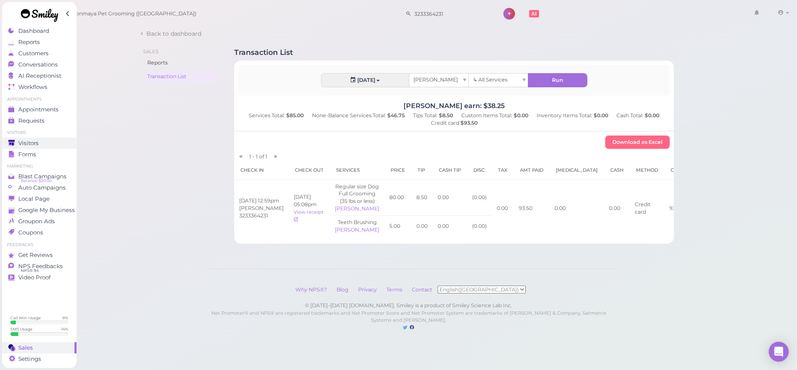
click at [28, 146] on link "Visitors" at bounding box center [39, 143] width 74 height 11
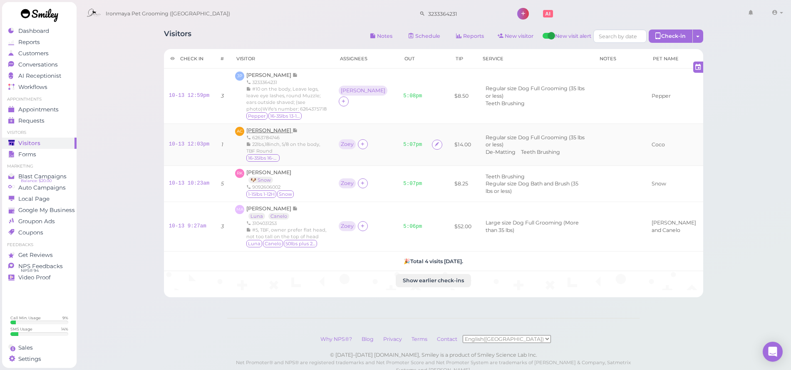
click at [278, 129] on span "[PERSON_NAME]" at bounding box center [269, 130] width 46 height 6
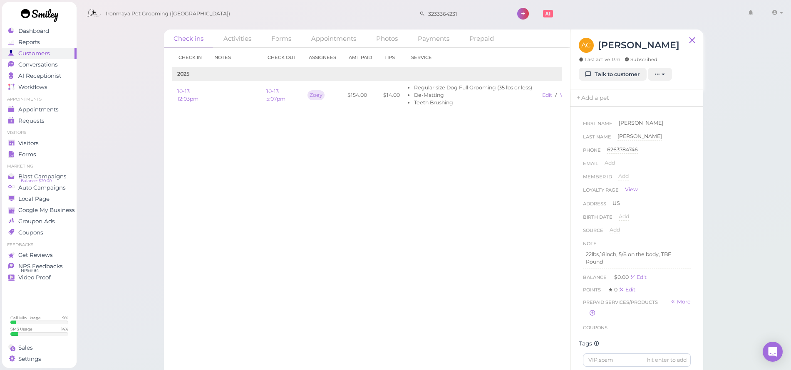
click at [638, 207] on div "Address [GEOGRAPHIC_DATA]" at bounding box center [637, 206] width 108 height 13
click at [639, 264] on p "22lbs,18inch, 5/8 on the body, TBF Round" at bounding box center [637, 258] width 102 height 15
click at [592, 329] on button "Done" at bounding box center [592, 332] width 18 height 9
click at [610, 78] on link "Talk to customer" at bounding box center [613, 74] width 68 height 13
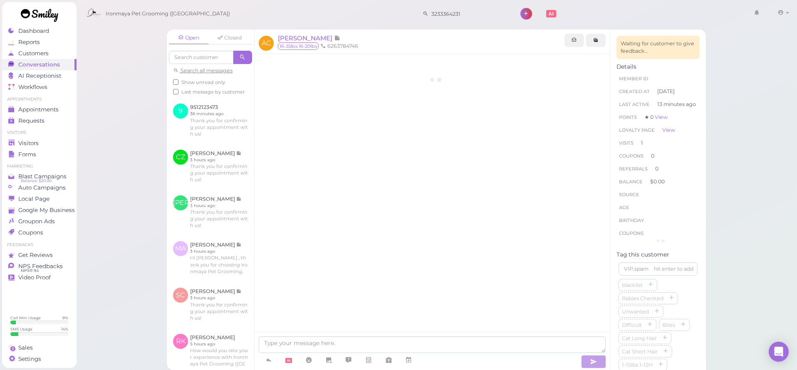
scroll to position [91, 0]
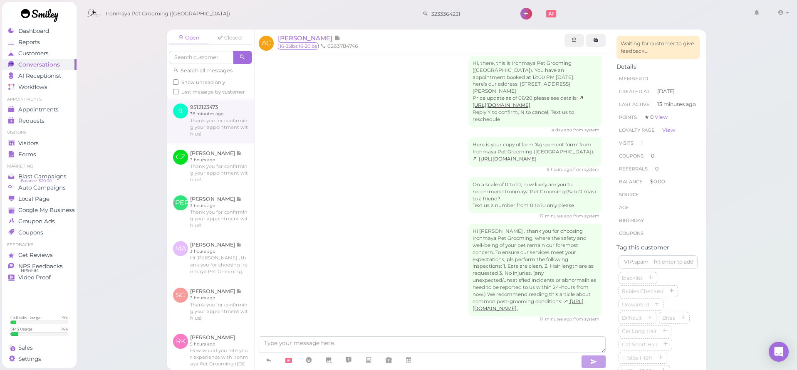
click at [221, 143] on link at bounding box center [210, 120] width 87 height 46
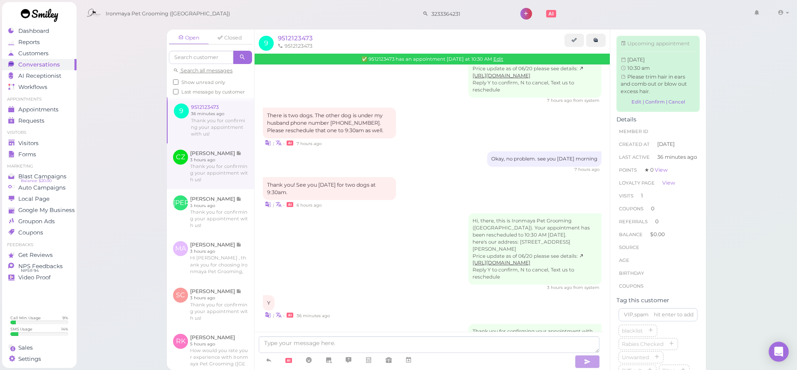
click at [216, 166] on link at bounding box center [210, 167] width 87 height 46
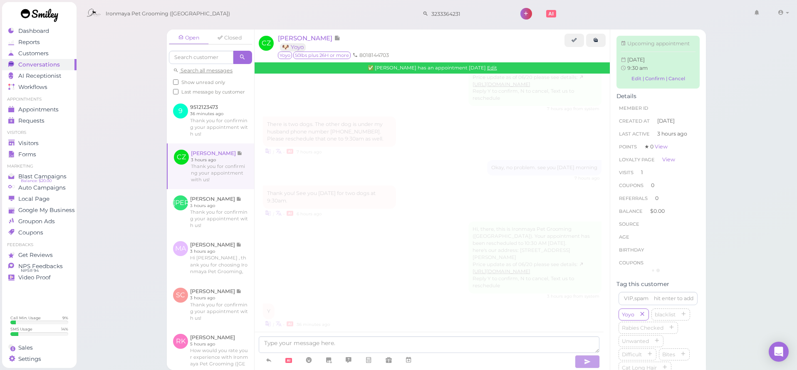
scroll to position [847, 0]
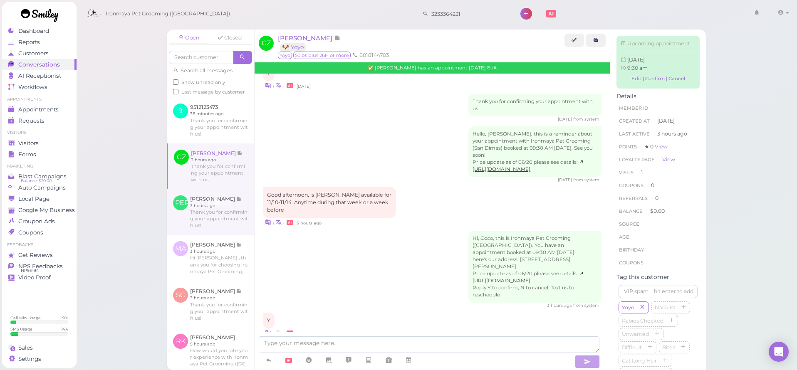
click at [218, 205] on link at bounding box center [210, 212] width 87 height 46
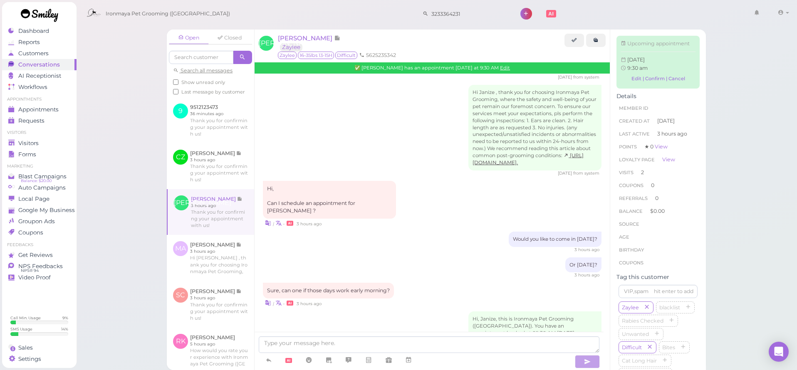
scroll to position [949, 0]
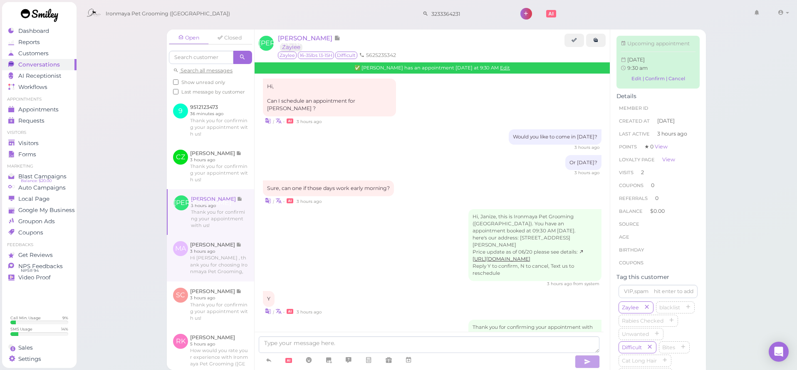
click at [213, 253] on link at bounding box center [210, 258] width 87 height 47
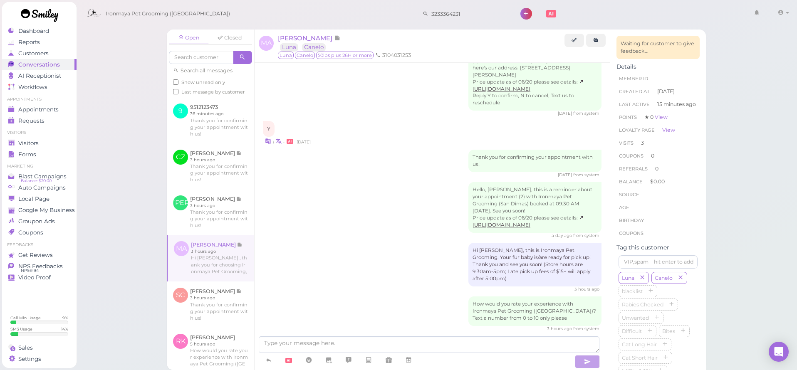
scroll to position [1014, 0]
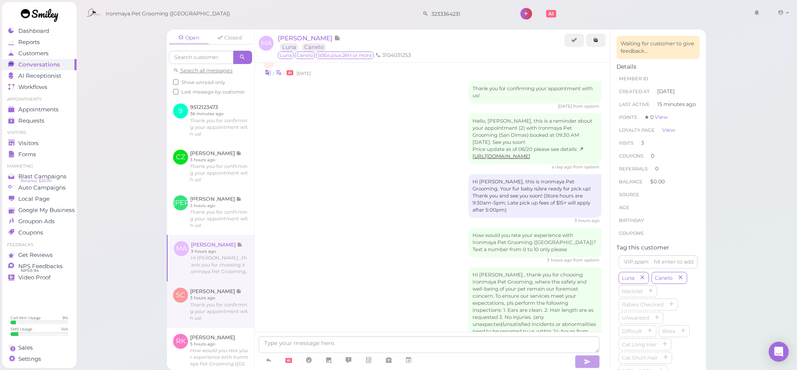
click at [212, 300] on link at bounding box center [210, 305] width 87 height 46
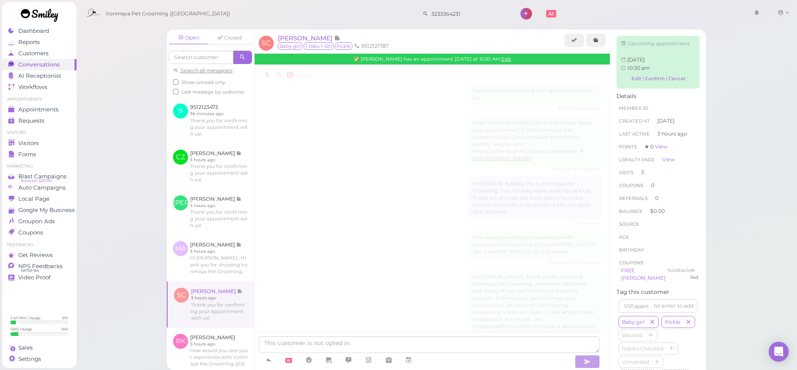
scroll to position [1339, 0]
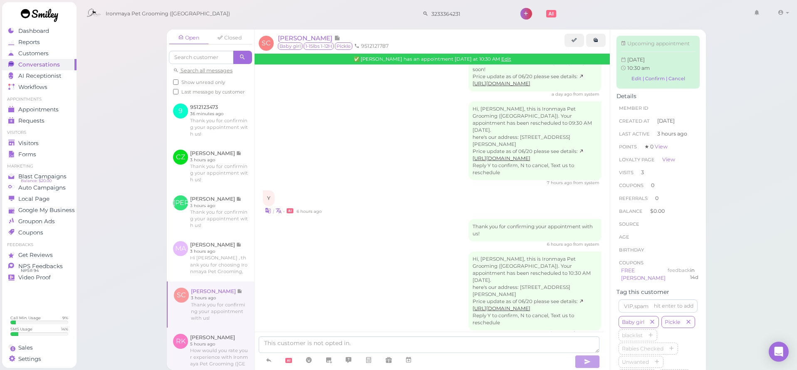
click at [213, 349] on link at bounding box center [210, 351] width 87 height 47
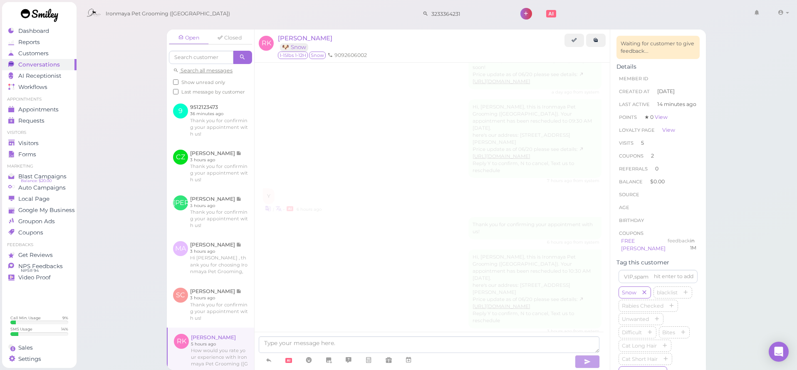
scroll to position [1136, 0]
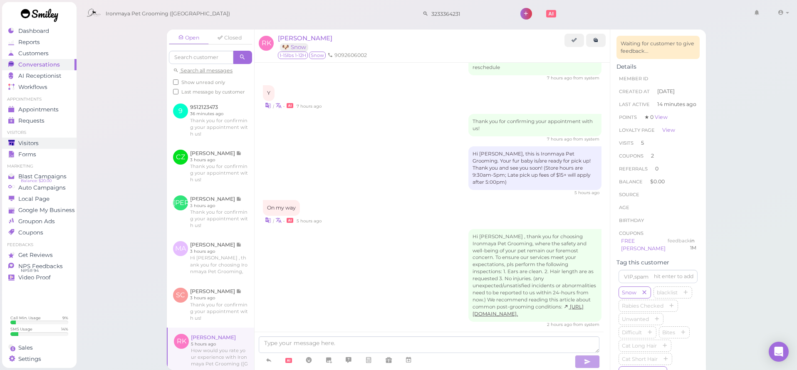
click at [38, 142] on span "Visitors" at bounding box center [28, 143] width 20 height 7
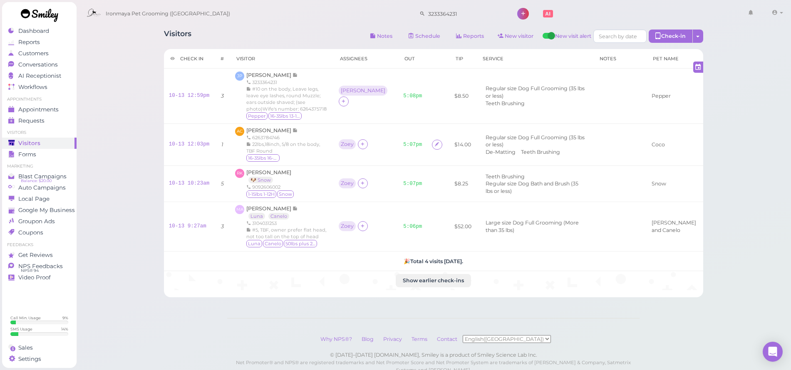
click at [45, 29] on link at bounding box center [39, 16] width 75 height 29
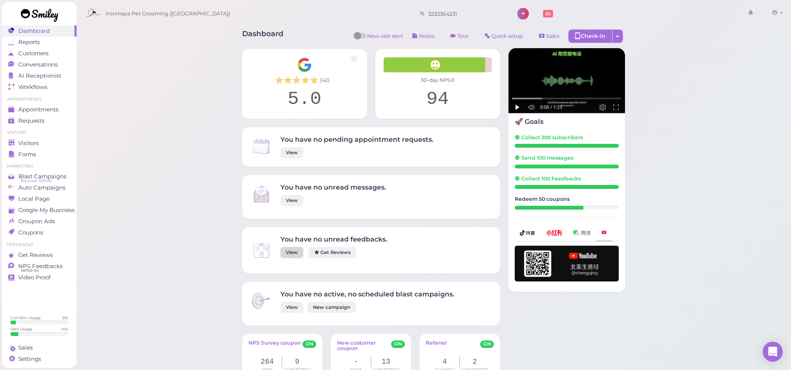
click at [293, 253] on link "View" at bounding box center [291, 252] width 23 height 11
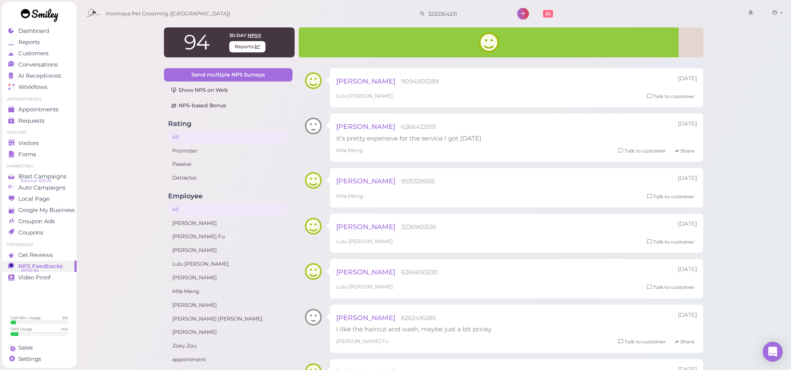
click at [369, 128] on span "[PERSON_NAME]" at bounding box center [365, 126] width 59 height 8
click at [636, 151] on link "Talk to customer" at bounding box center [642, 151] width 52 height 9
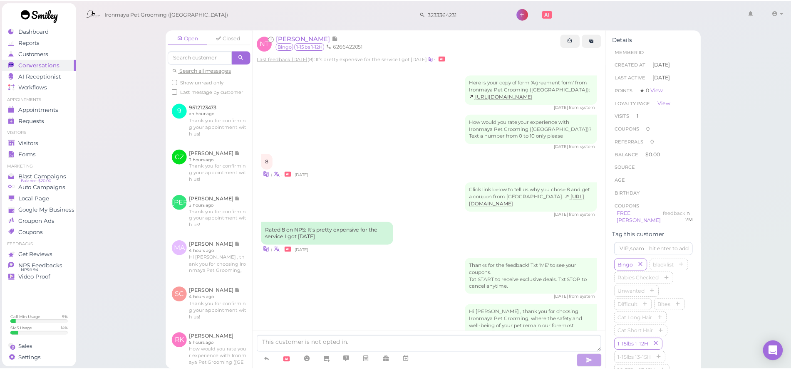
scroll to position [81, 0]
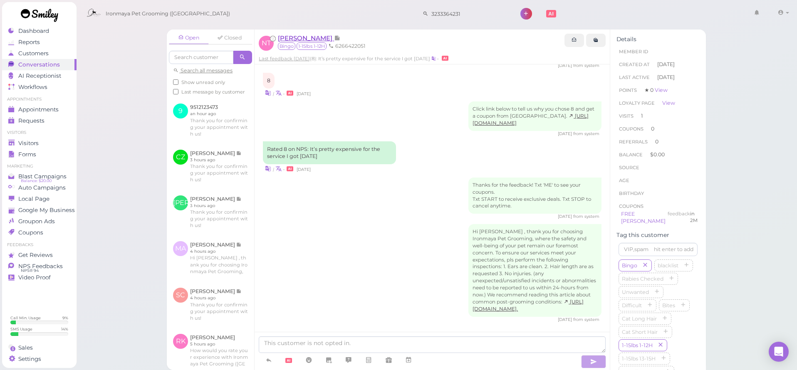
click at [304, 37] on span "[PERSON_NAME]" at bounding box center [306, 38] width 56 height 8
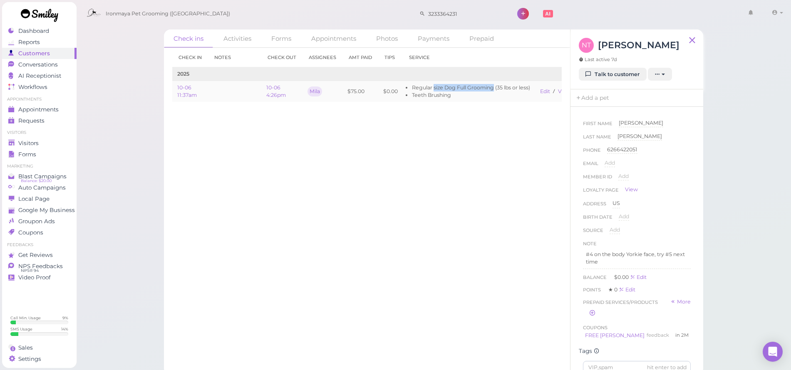
drag, startPoint x: 434, startPoint y: 87, endPoint x: 493, endPoint y: 89, distance: 59.1
click at [494, 89] on li "Regular size Dog Full Grooming (35 lbs or less)" at bounding box center [471, 87] width 118 height 7
click at [494, 87] on li "Regular size Dog Full Grooming (35 lbs or less)" at bounding box center [471, 87] width 118 height 7
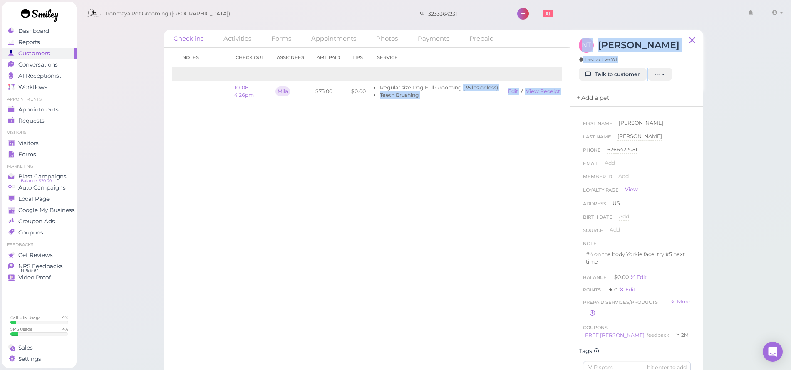
scroll to position [0, 38]
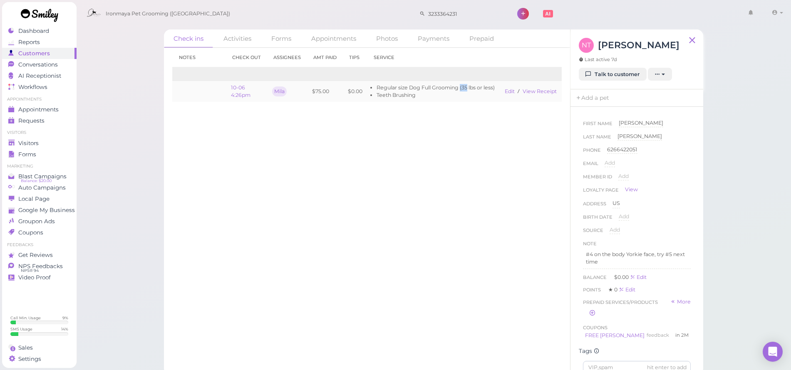
drag, startPoint x: 497, startPoint y: 85, endPoint x: 467, endPoint y: 89, distance: 30.6
click at [467, 89] on li "Regular size Dog Full Grooming (35 lbs or less)" at bounding box center [436, 87] width 118 height 7
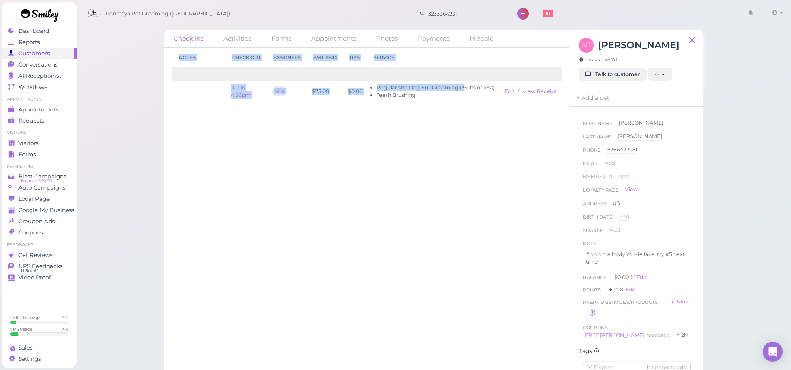
scroll to position [0, 0]
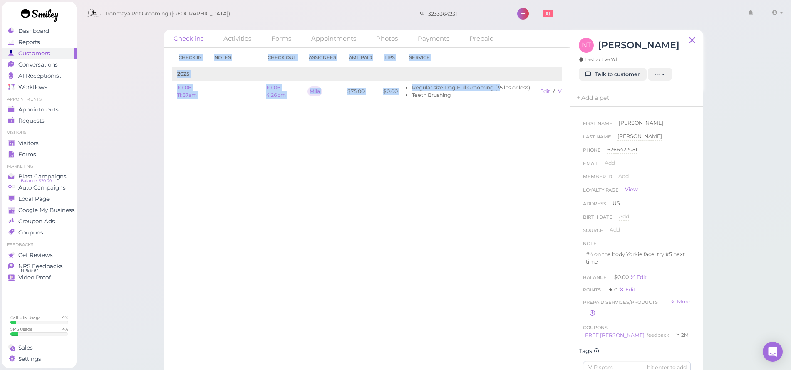
drag, startPoint x: 464, startPoint y: 89, endPoint x: 166, endPoint y: 99, distance: 299.0
click at [134, 88] on div "Check ins Activities Forms Appointments Photos Payments Prepaid Check in Notes …" at bounding box center [433, 187] width 715 height 375
click at [205, 120] on div "Check in Notes Check out Assignees Amt Paid Tips Service 2025 10-06 11:37am 10-…" at bounding box center [367, 209] width 406 height 323
